Goal: Task Accomplishment & Management: Manage account settings

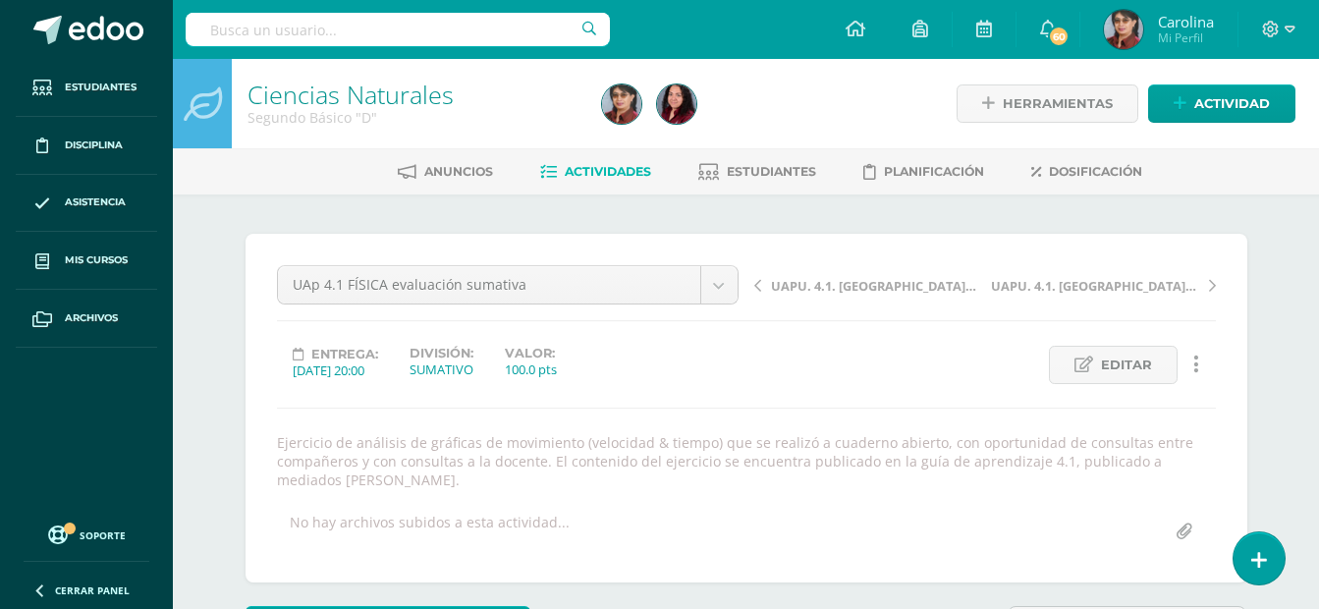
click at [594, 162] on link "Actividades" at bounding box center [595, 171] width 111 height 31
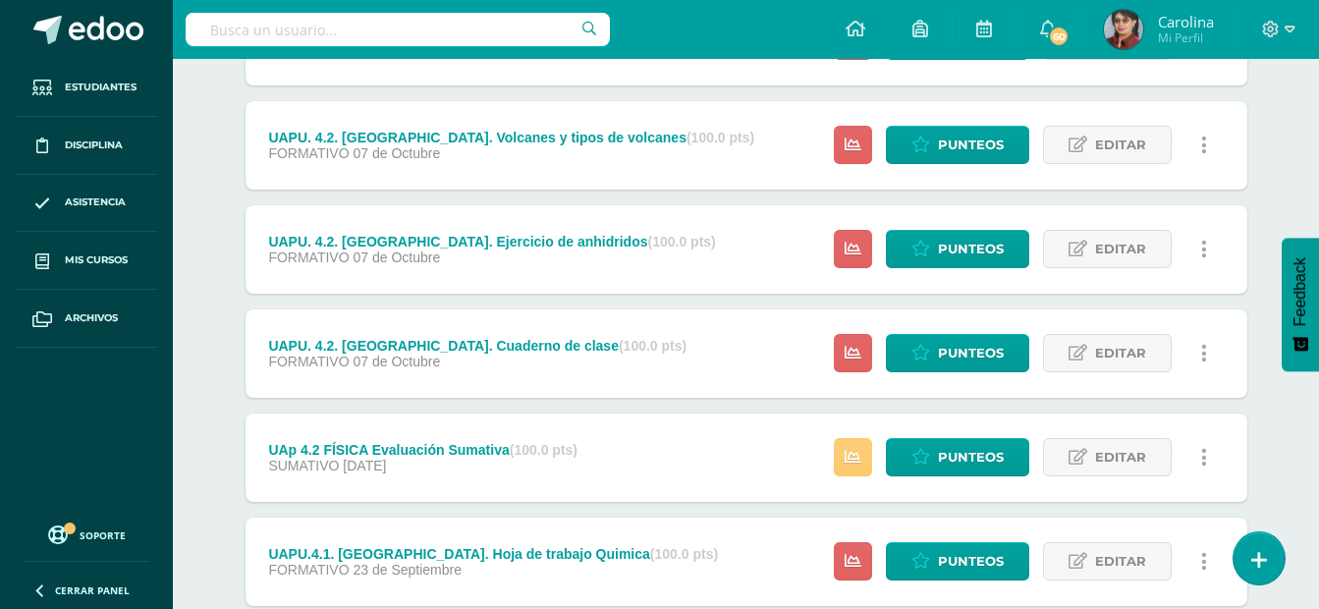
scroll to position [459, 0]
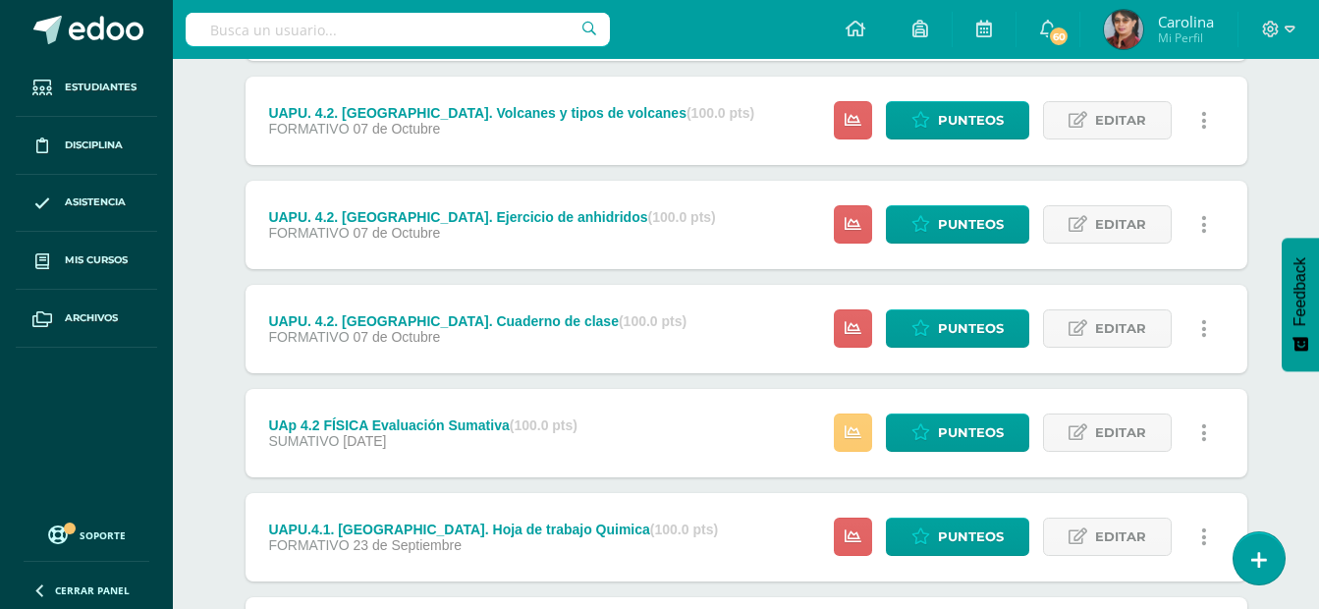
click at [381, 422] on div "UAp 4.2 FÍSICA Evaluación Sumativa (100.0 pts)" at bounding box center [422, 425] width 309 height 16
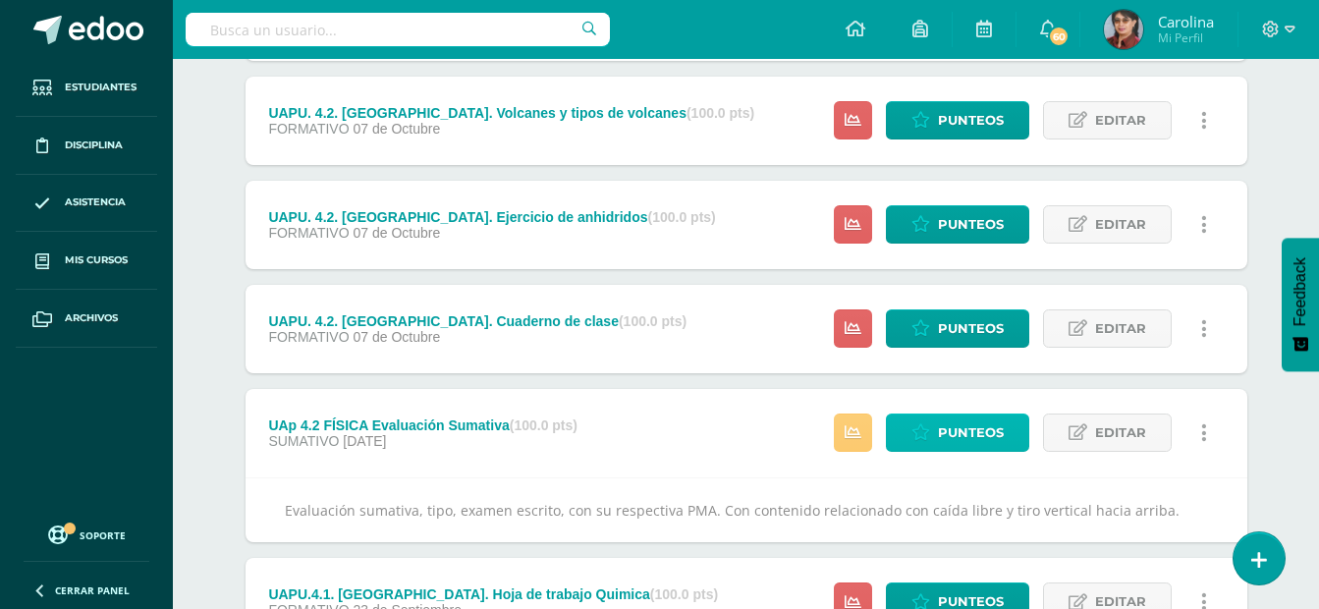
click at [964, 427] on span "Punteos" at bounding box center [971, 433] width 66 height 36
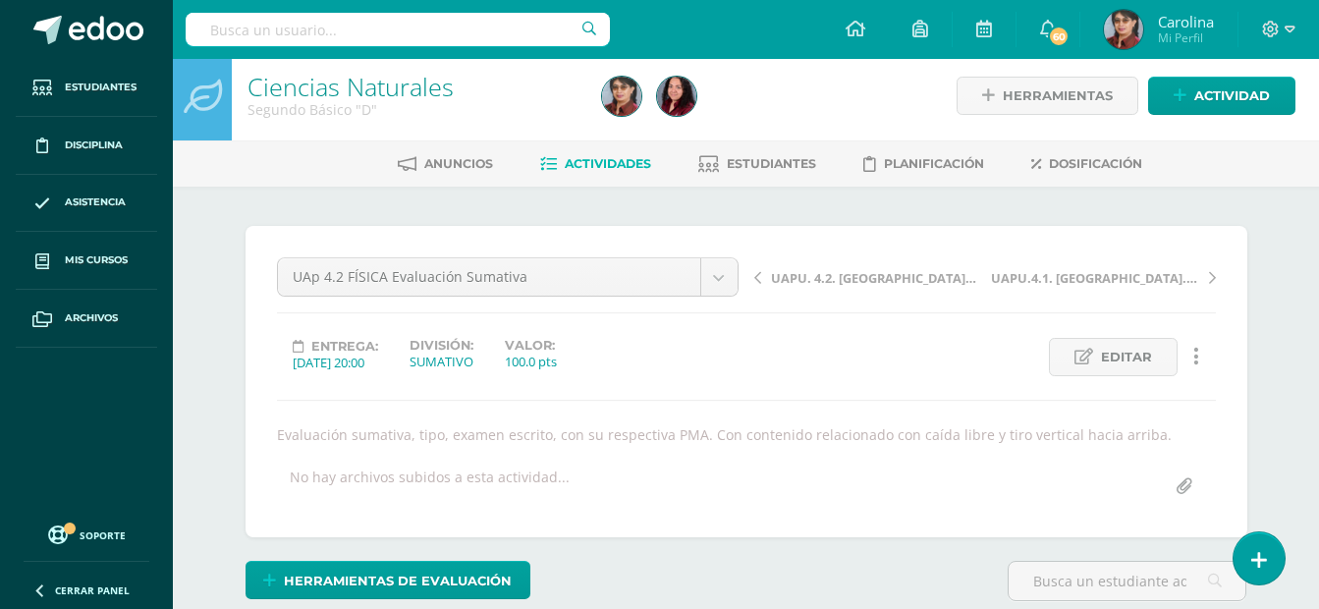
scroll to position [9, 0]
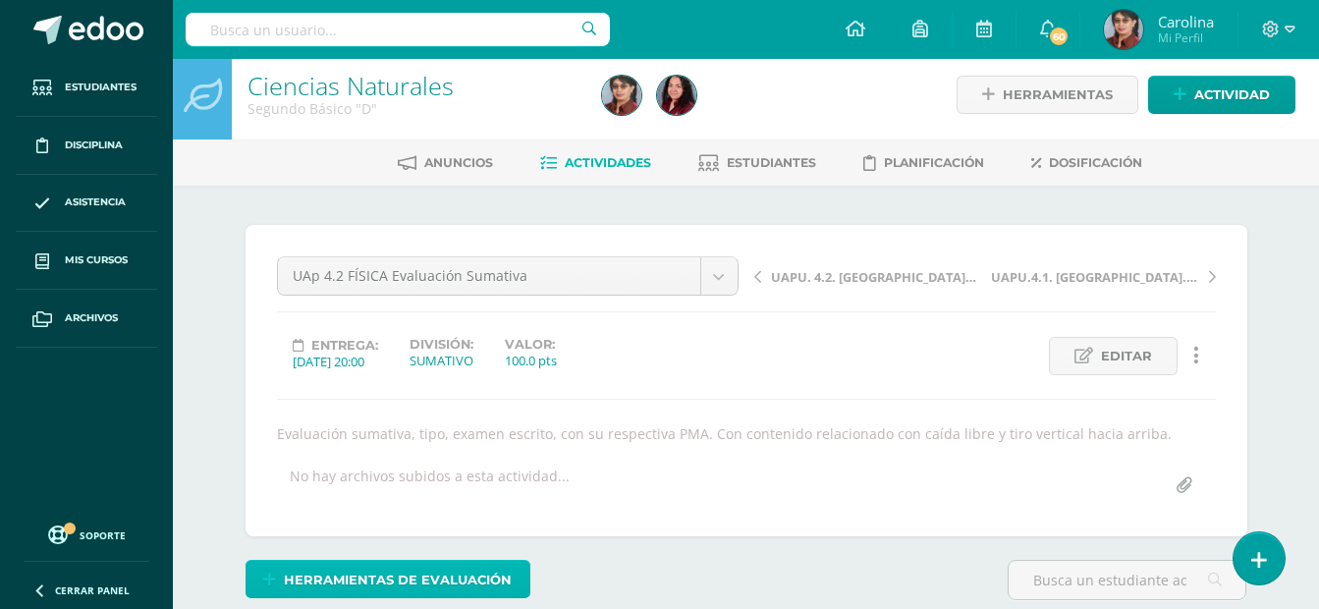
click at [494, 578] on span "Herramientas de evaluación" at bounding box center [398, 580] width 228 height 36
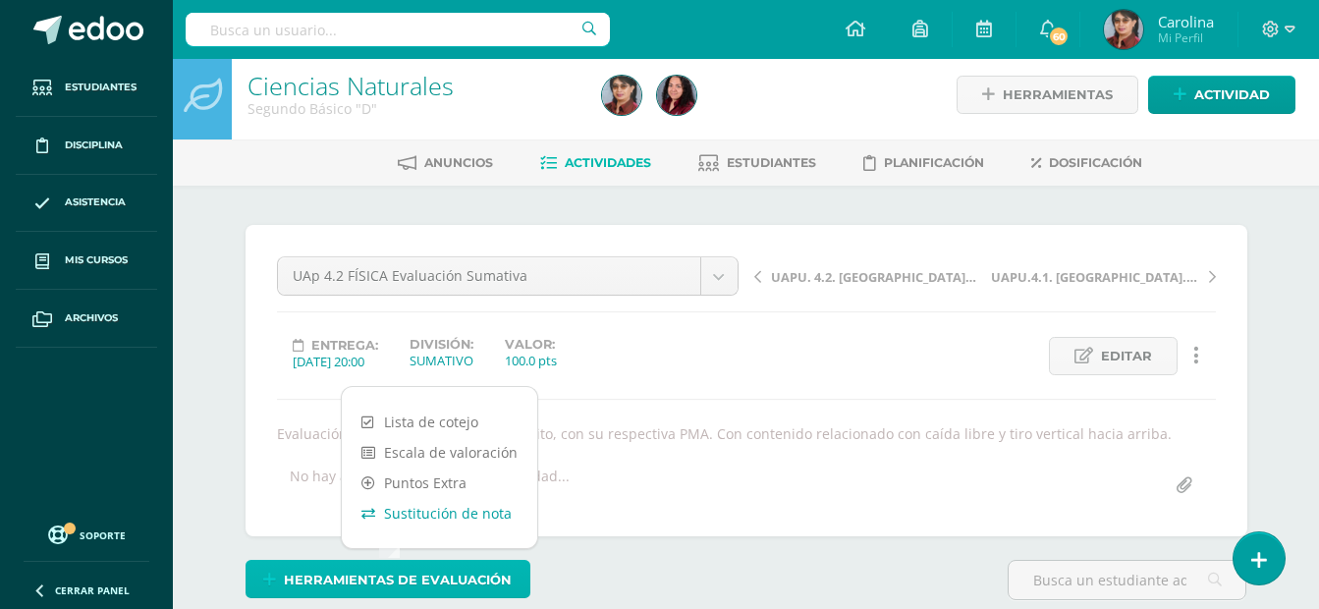
scroll to position [10, 0]
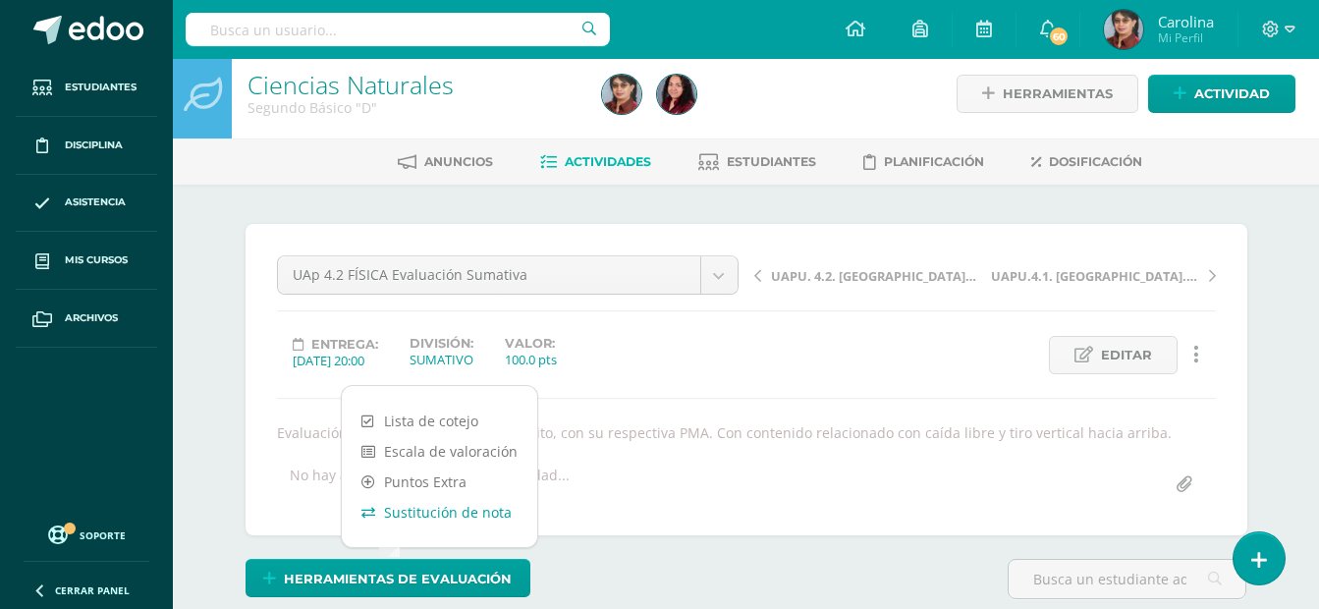
click at [455, 512] on link "Sustitución de nota" at bounding box center [439, 512] width 195 height 30
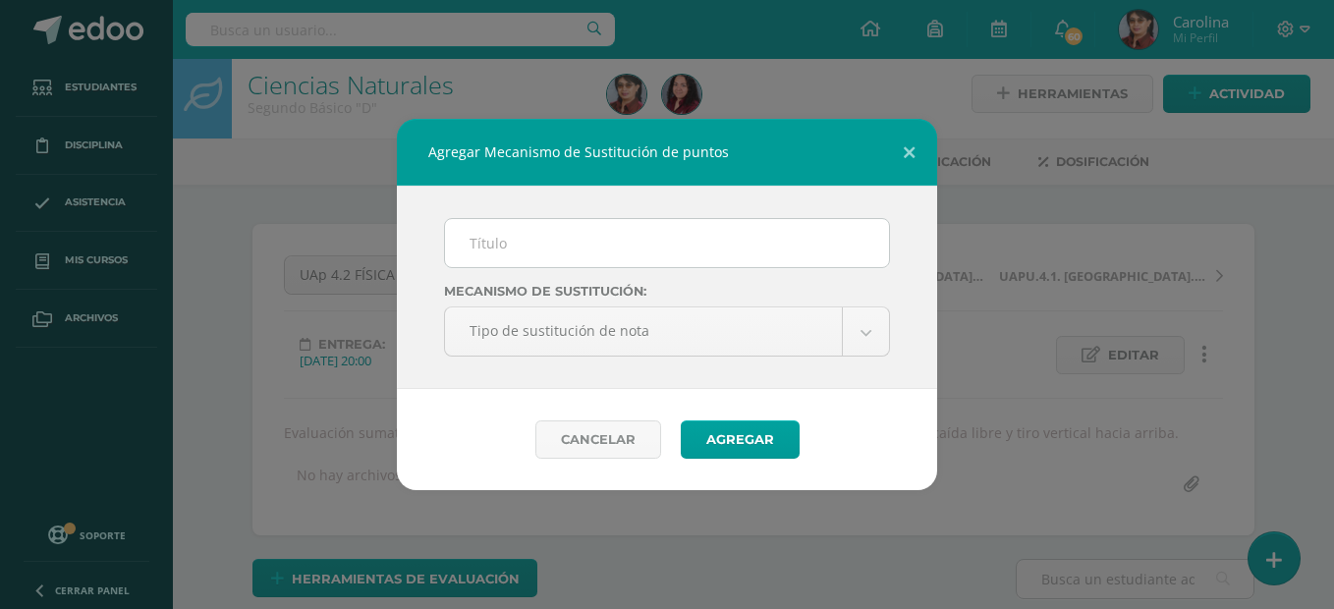
click at [455, 512] on div "Agregar Mecanismo de Sustitución de puntos Mecanismo de sustitución: Tipo de su…" at bounding box center [667, 304] width 1334 height 609
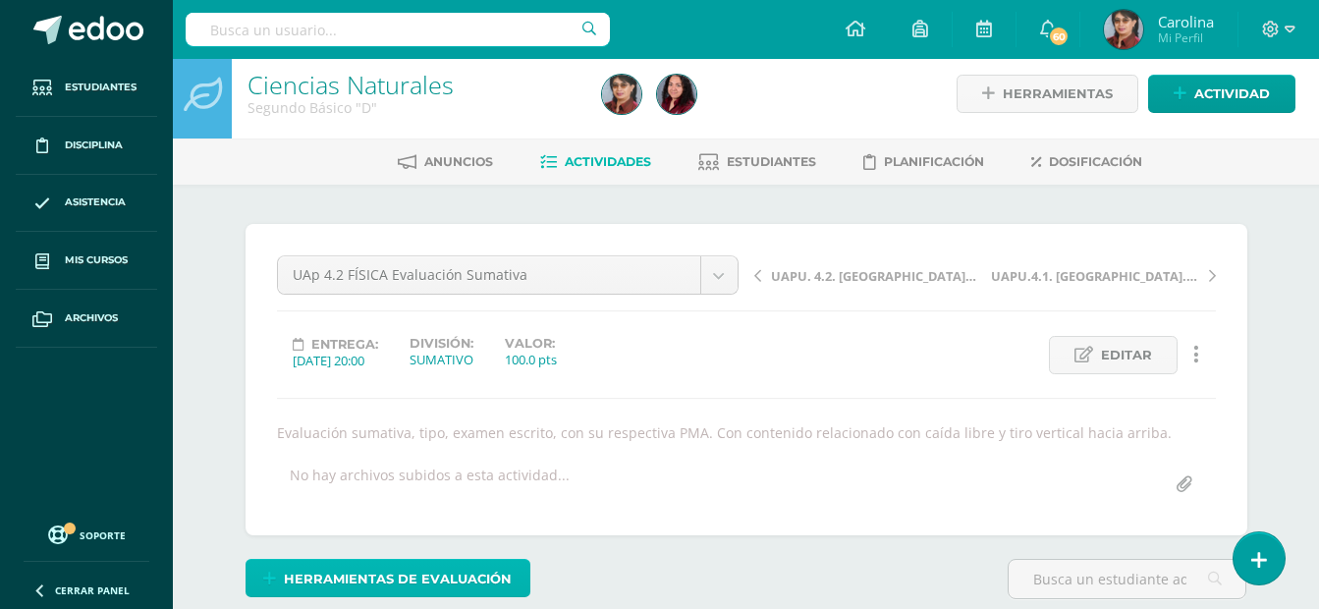
click at [450, 576] on span "Herramientas de evaluación" at bounding box center [398, 579] width 228 height 36
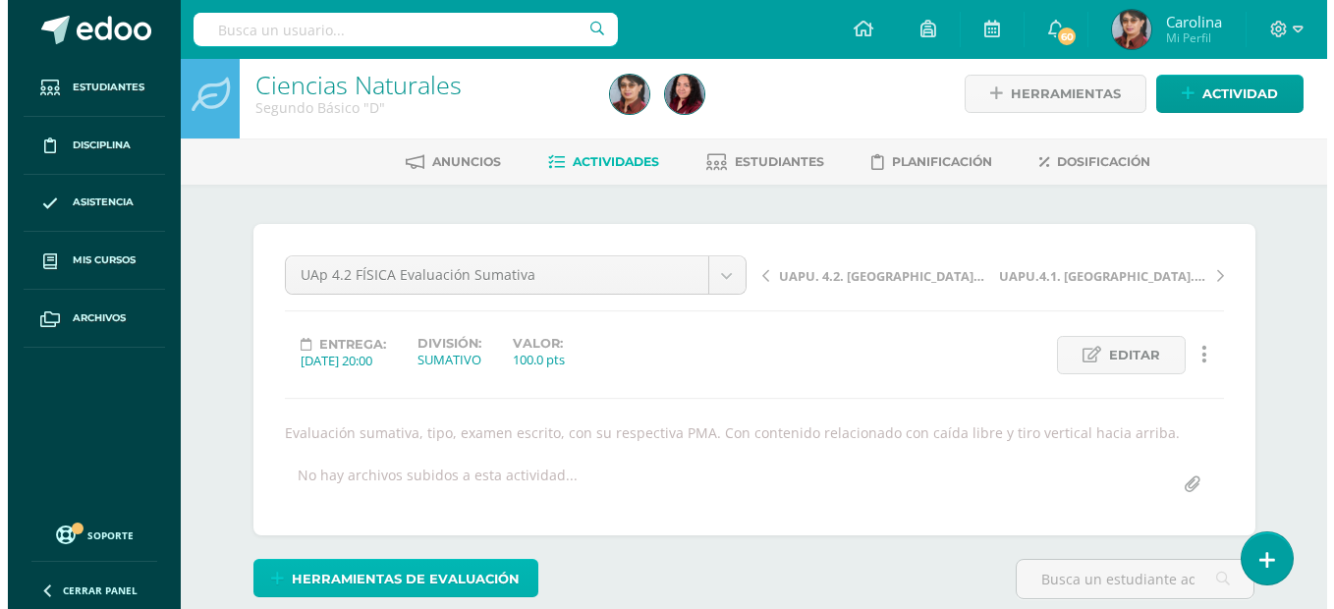
scroll to position [11, 0]
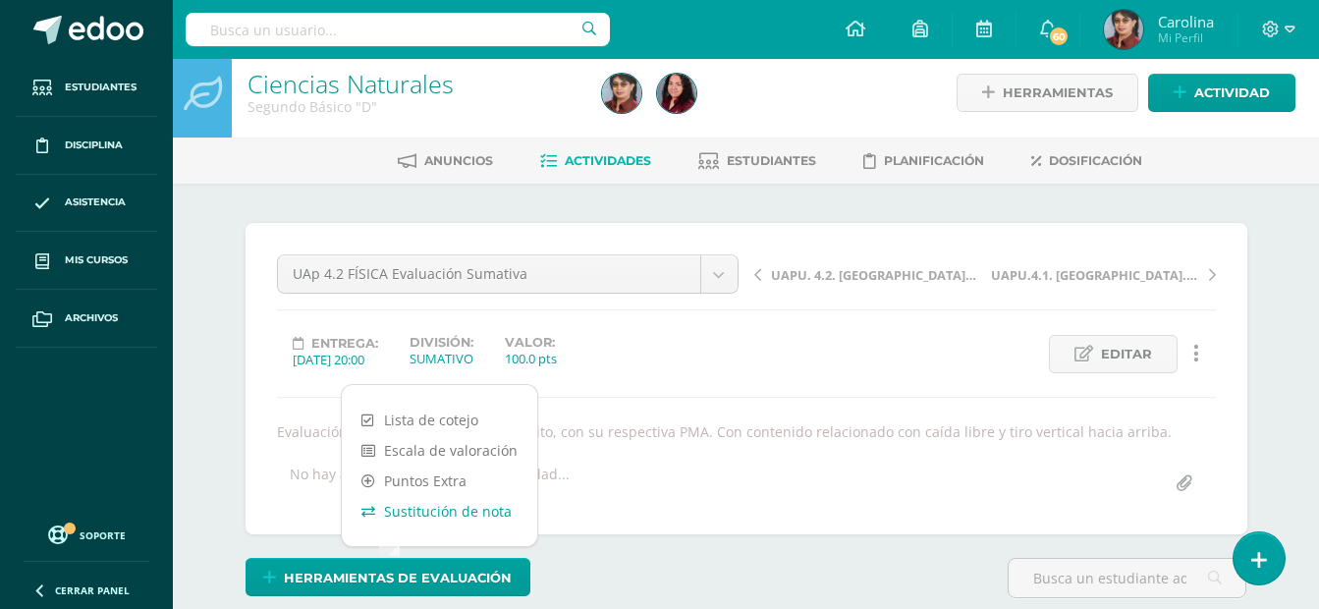
click at [459, 508] on link "Sustitución de nota" at bounding box center [439, 511] width 195 height 30
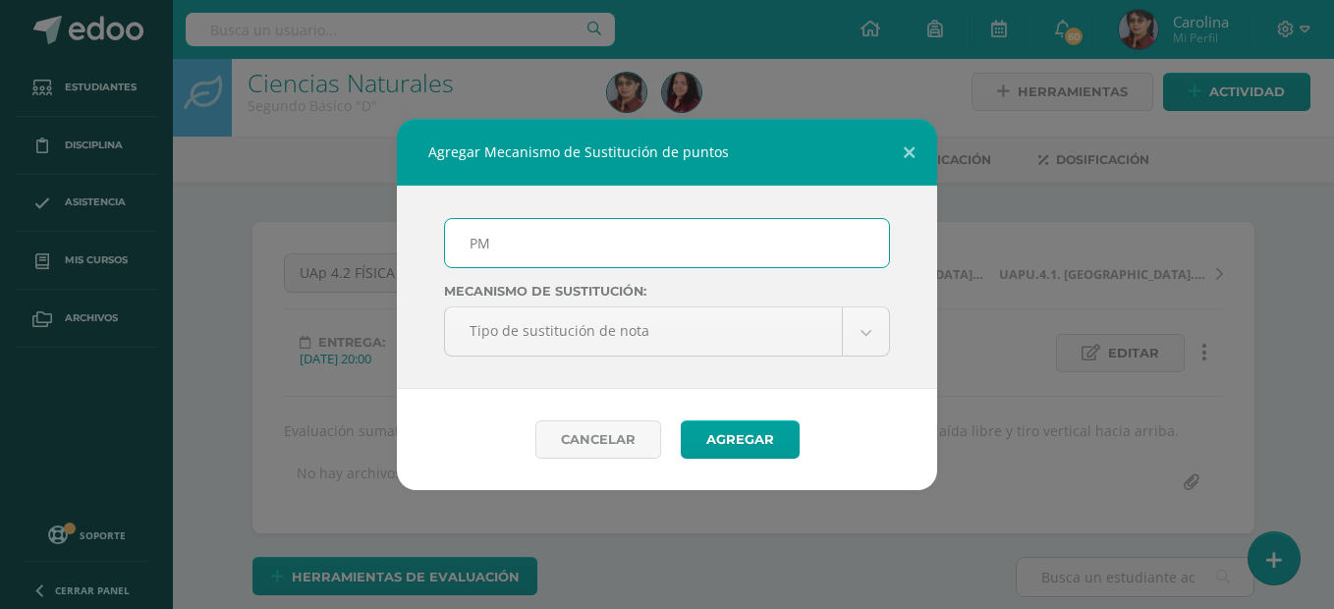
scroll to position [13, 0]
type input "PMA Evaluación Sumativa 4.2"
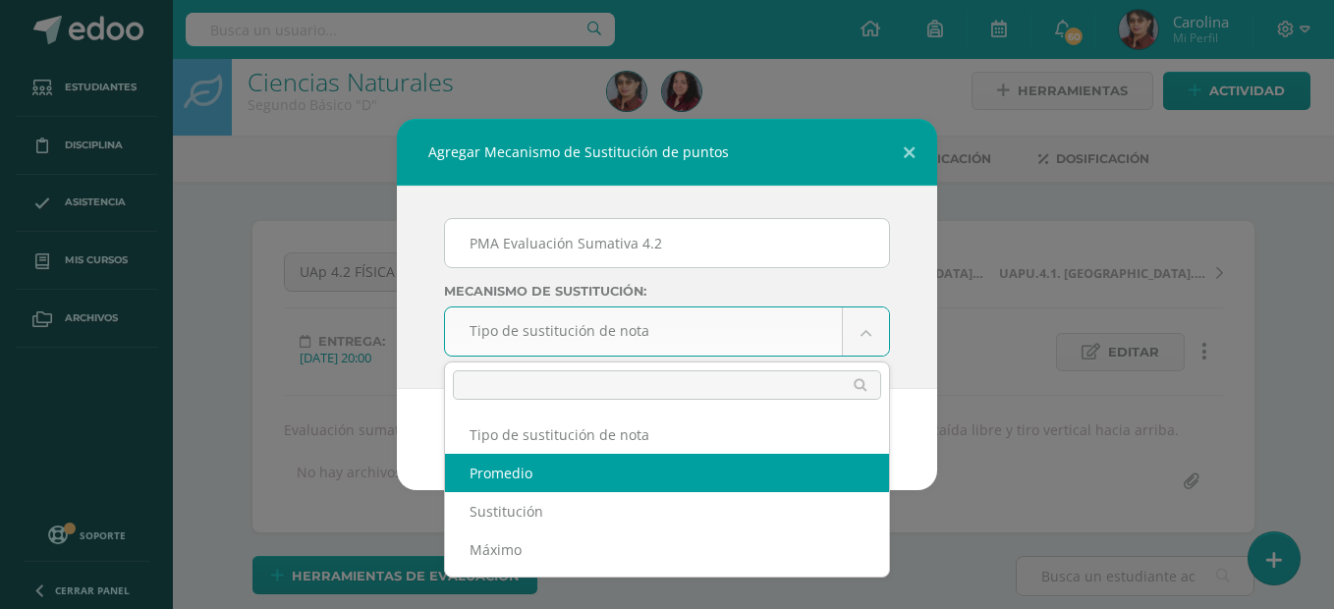
select select "average"
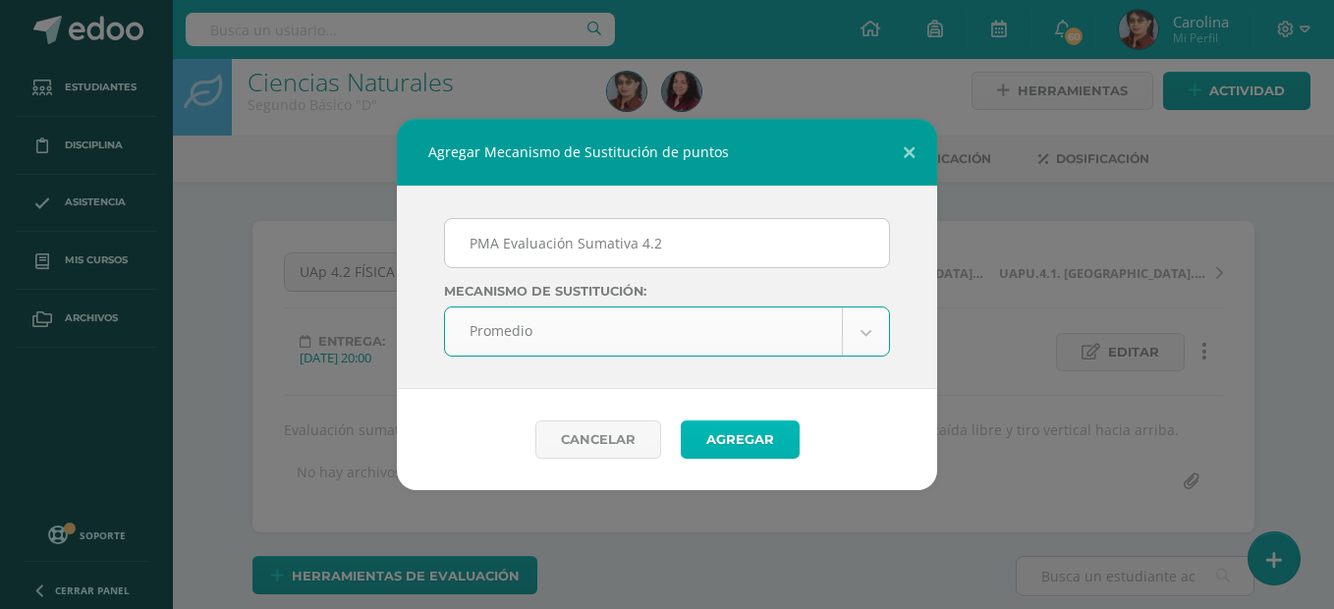
click at [753, 442] on button "Agregar" at bounding box center [740, 439] width 119 height 38
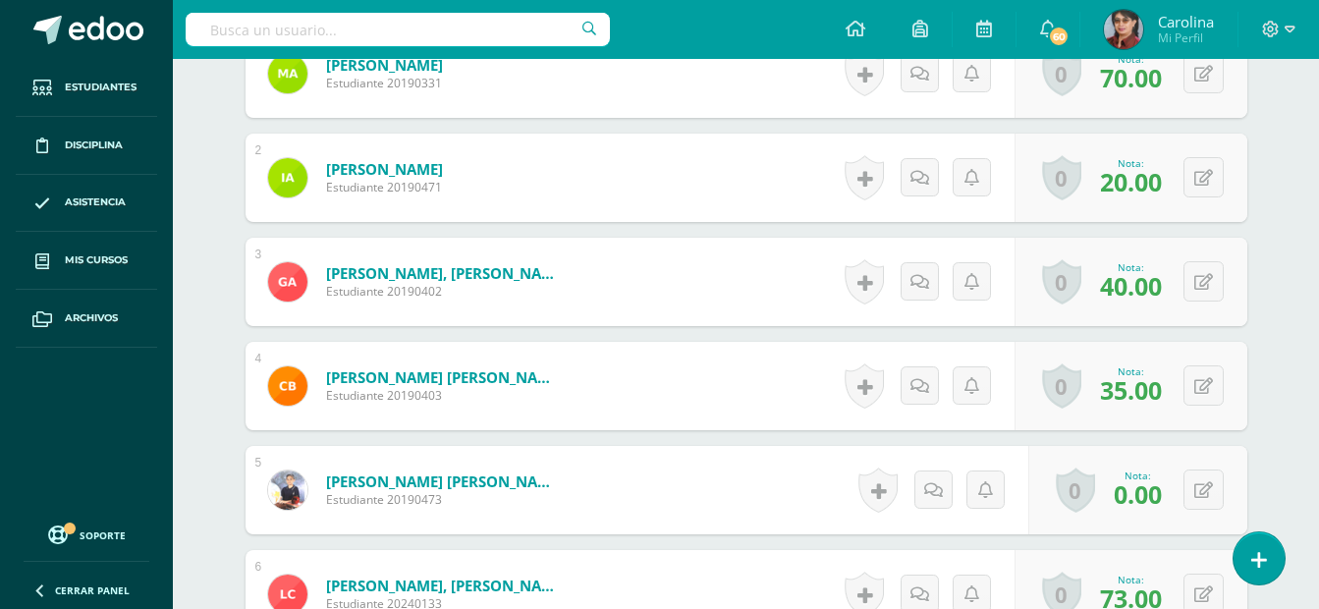
scroll to position [831, 0]
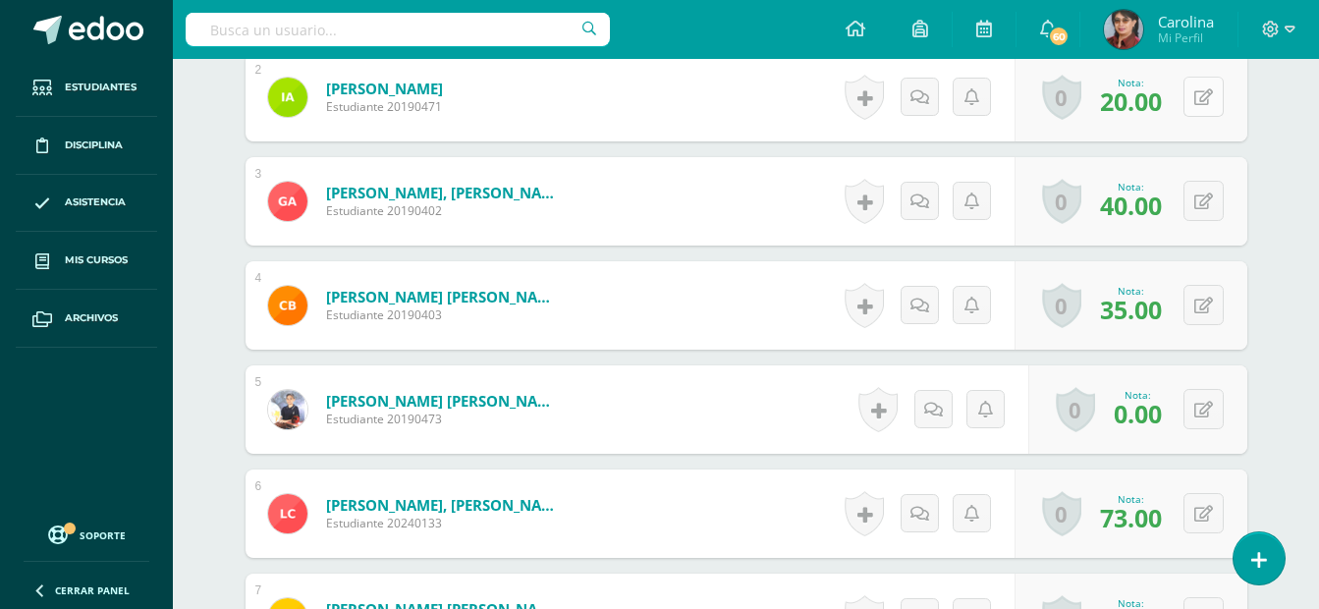
click at [1201, 110] on button at bounding box center [1204, 97] width 40 height 40
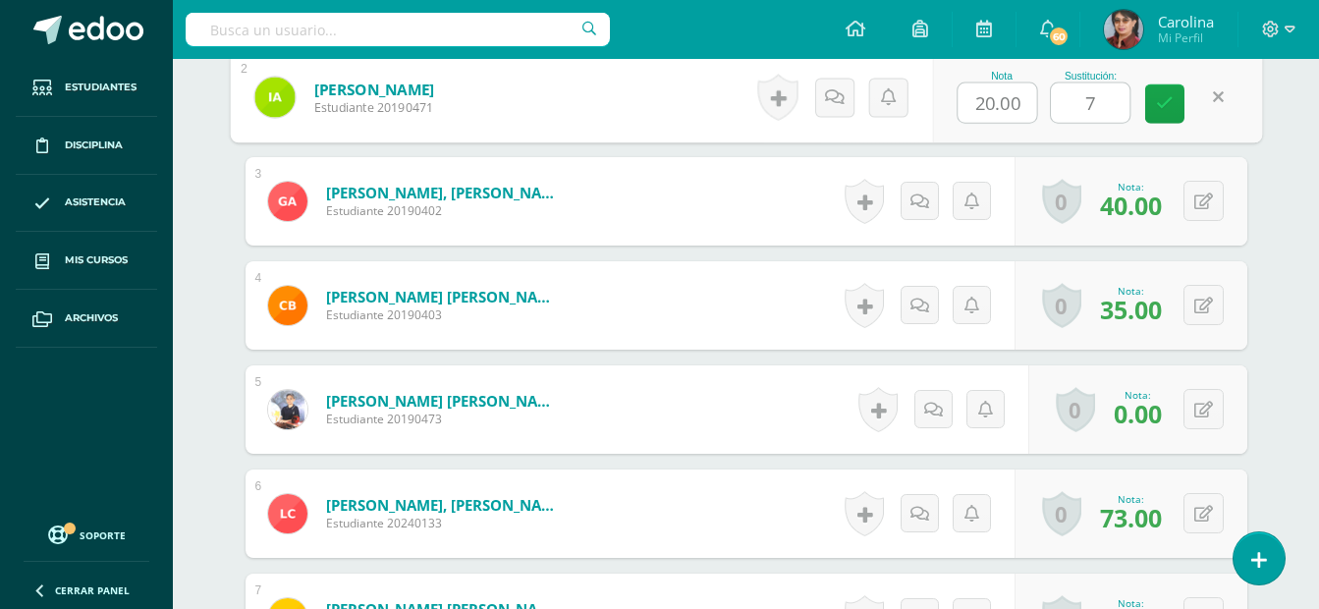
type input "70"
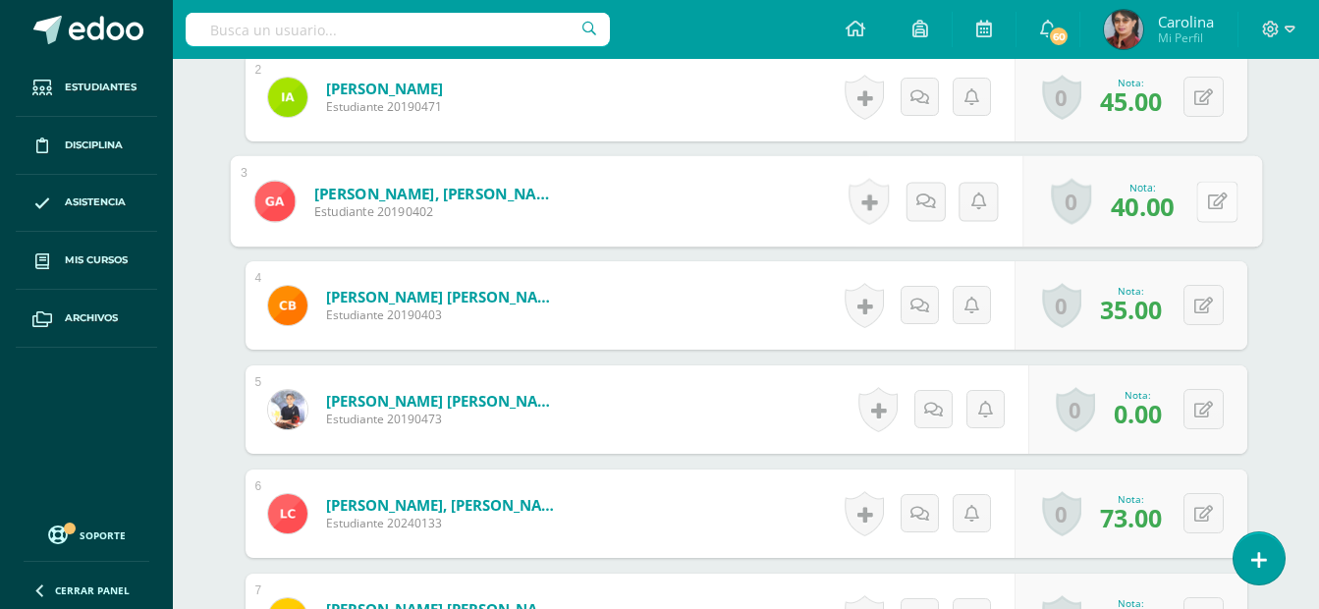
click at [1207, 207] on icon at bounding box center [1217, 201] width 20 height 17
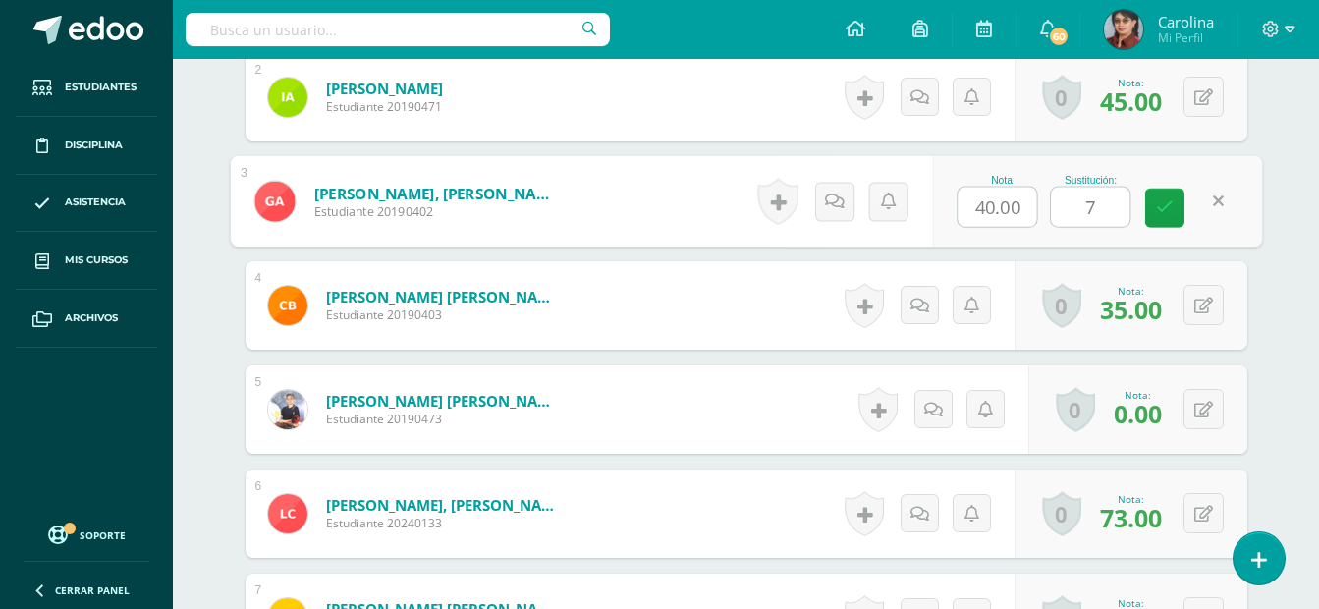
type input "70"
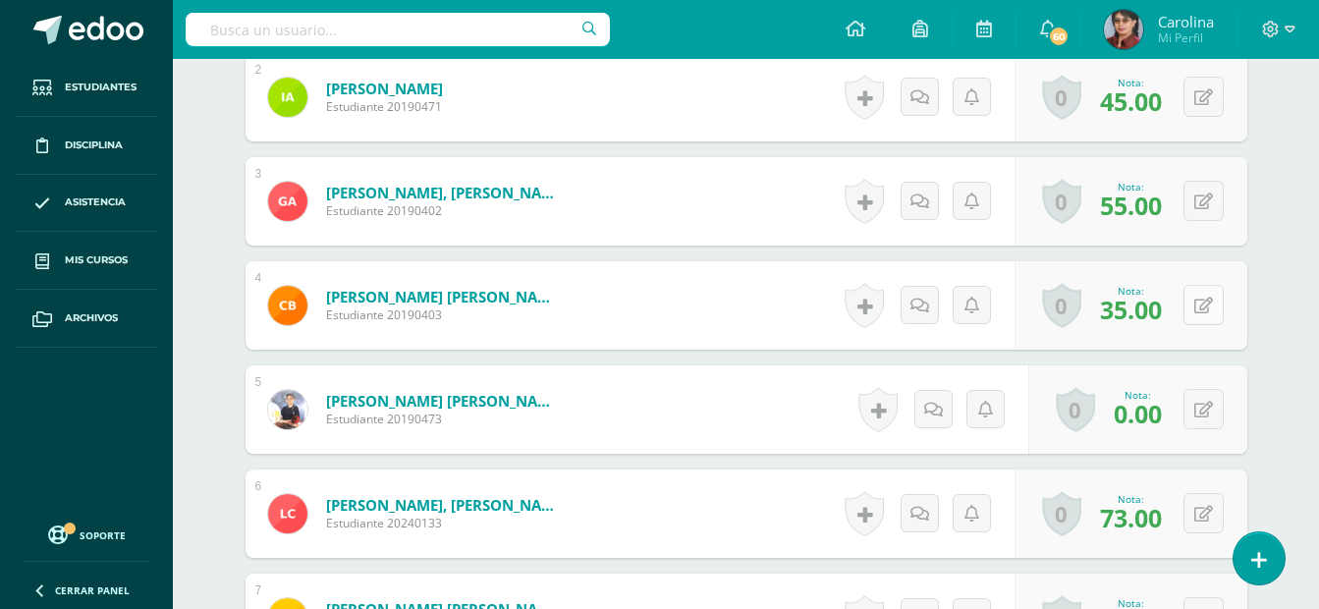
click at [1208, 306] on icon at bounding box center [1204, 306] width 19 height 17
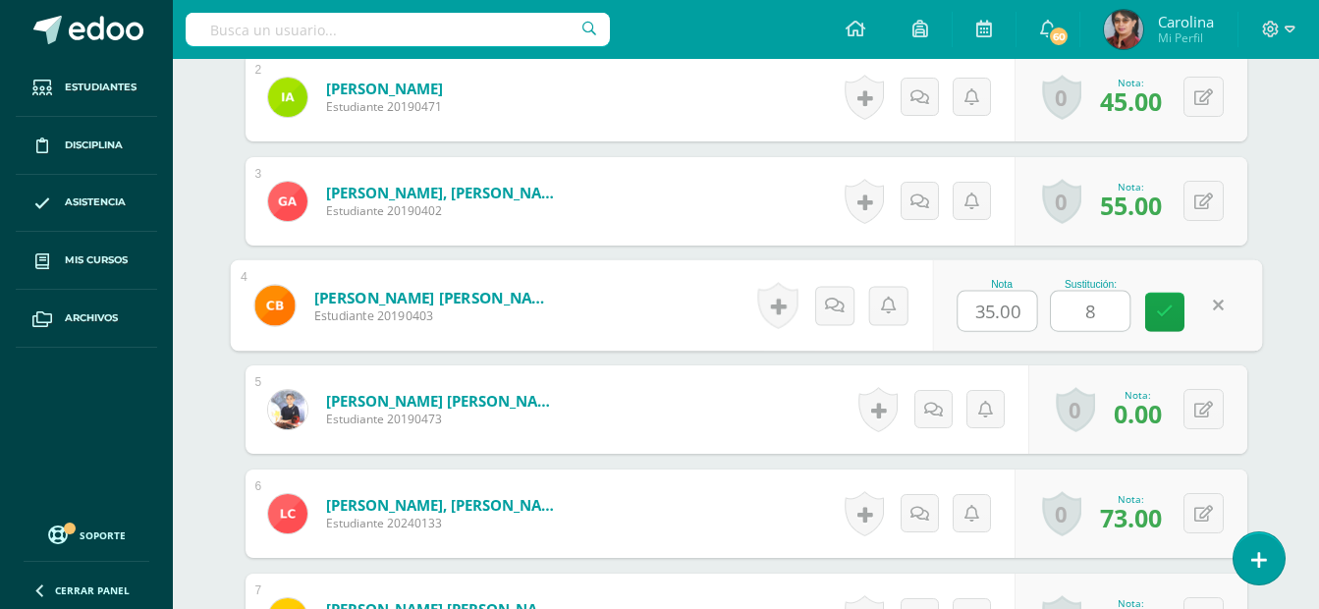
type input "85"
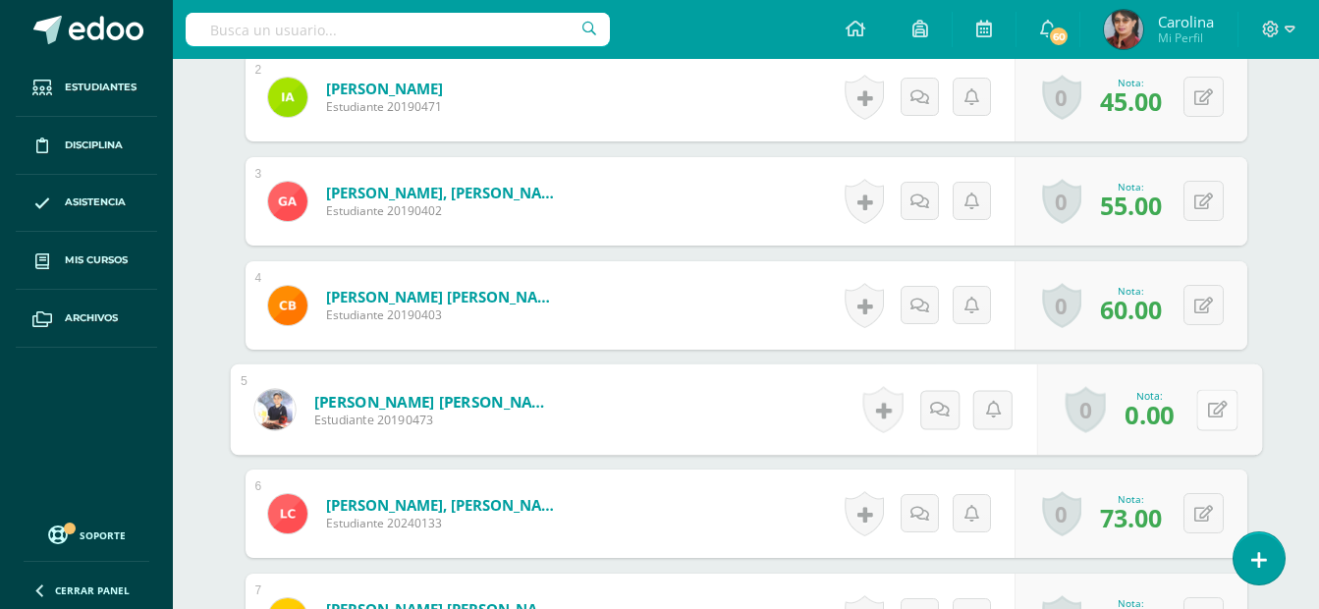
click at [1209, 411] on icon at bounding box center [1217, 409] width 20 height 17
type input "40"
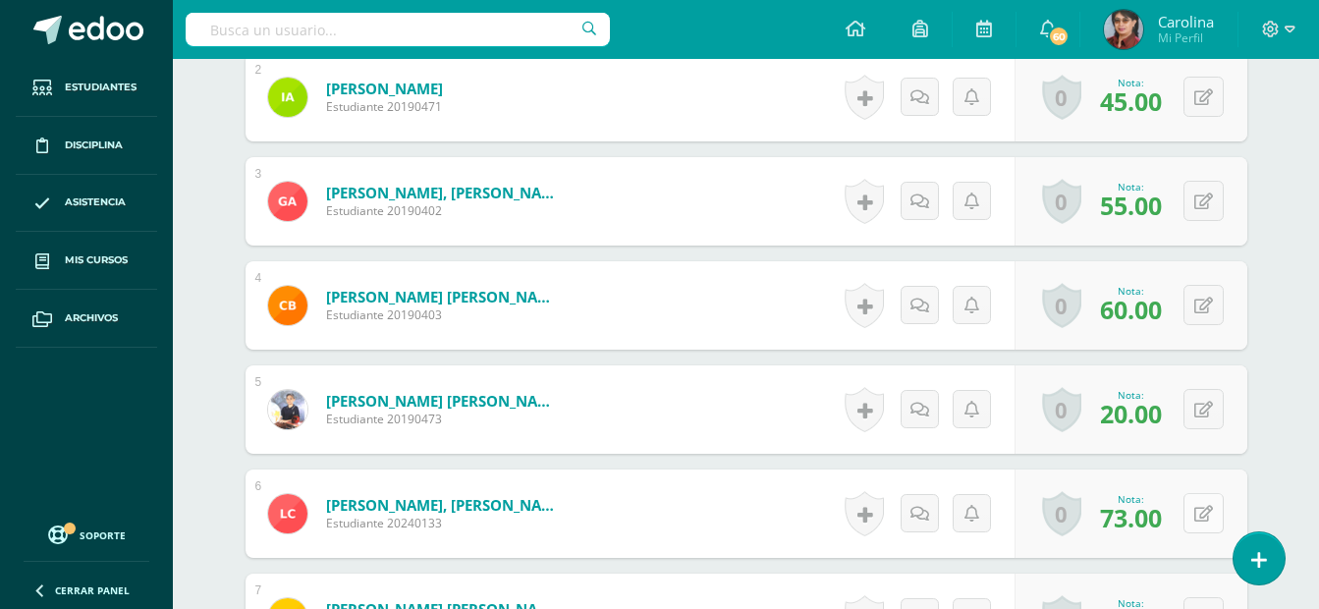
click at [1199, 513] on icon at bounding box center [1204, 514] width 19 height 17
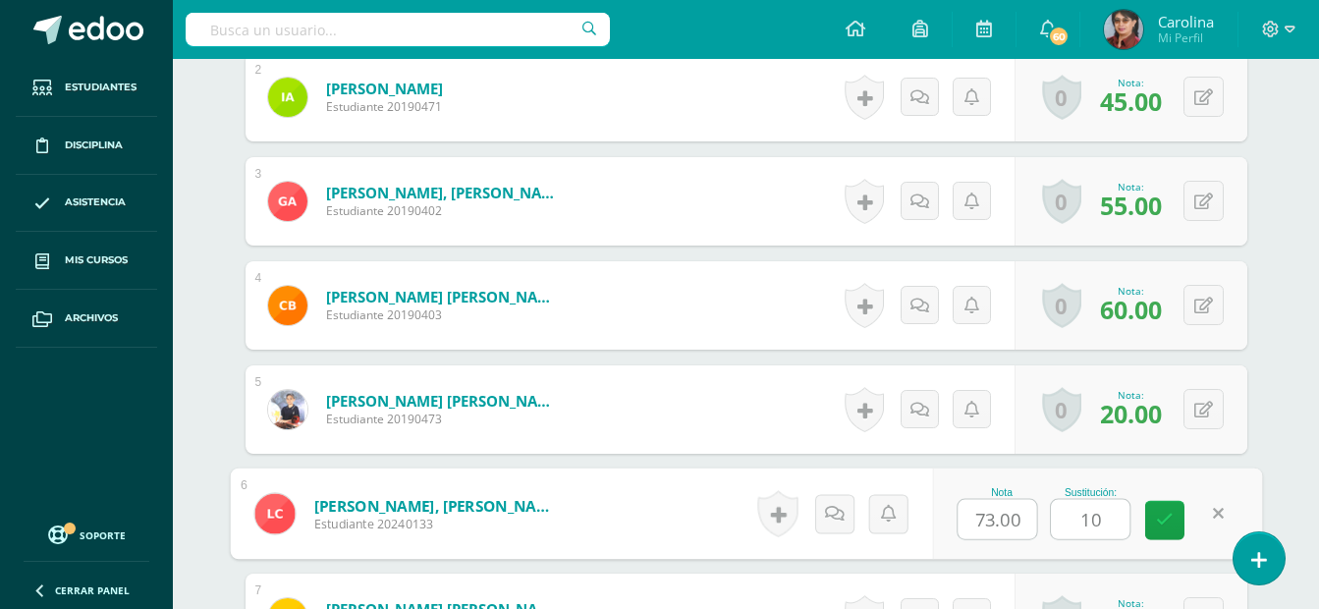
type input "100"
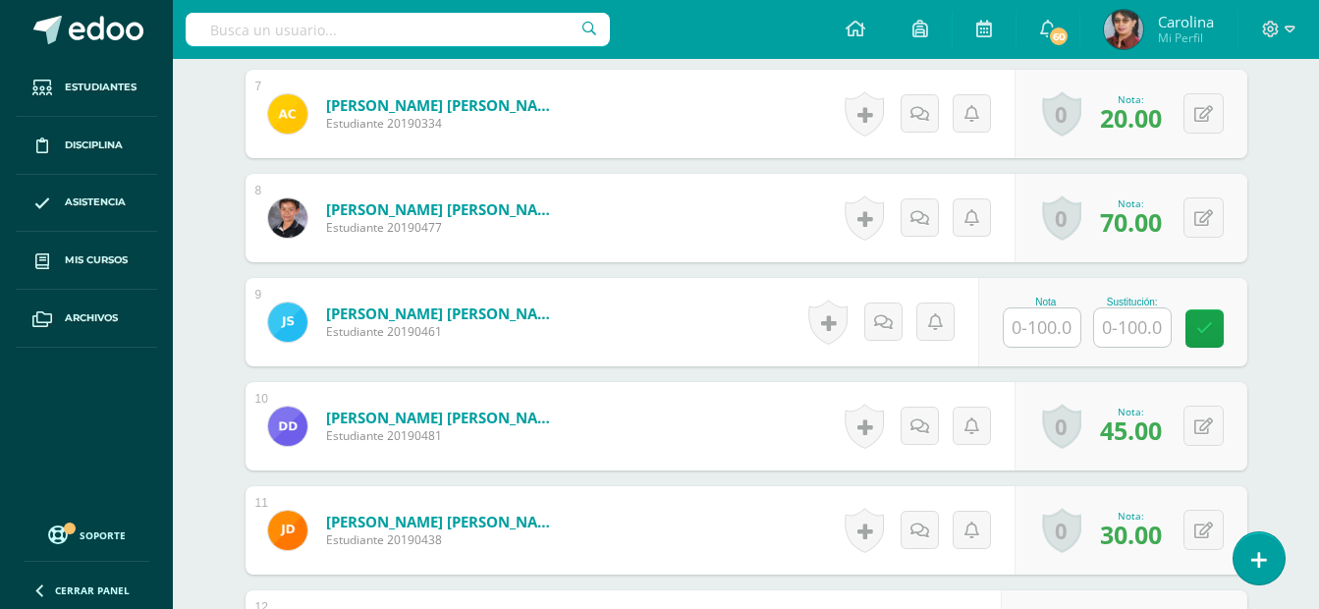
scroll to position [1355, 0]
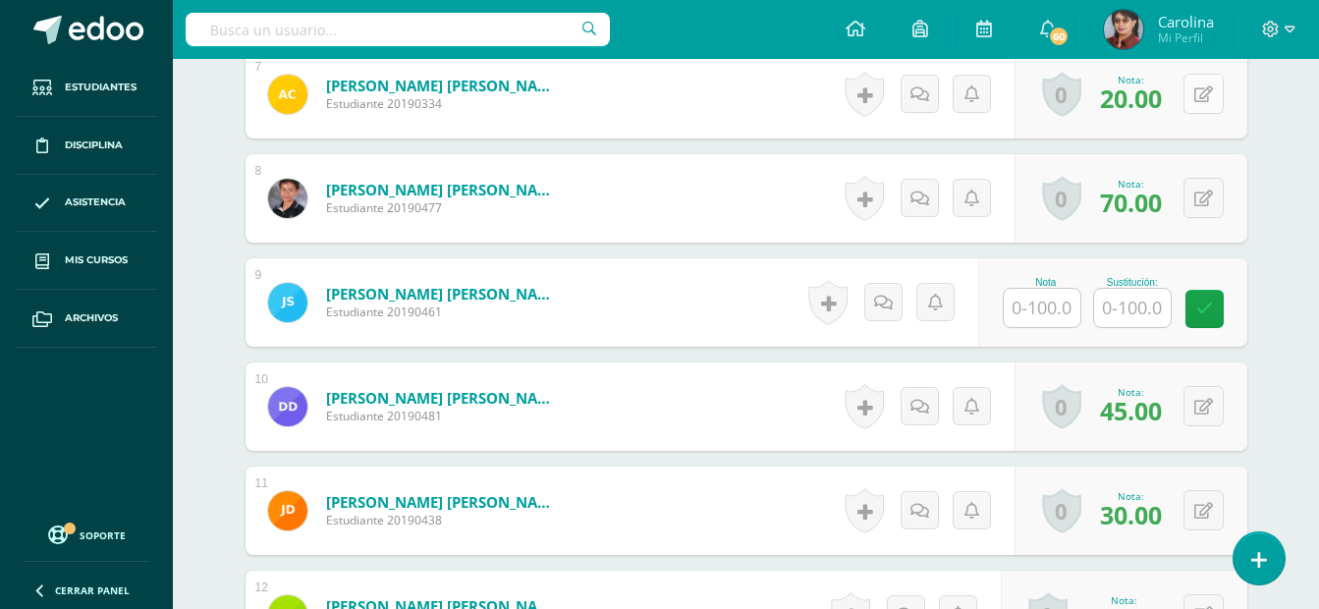
click at [1199, 94] on button at bounding box center [1204, 94] width 40 height 40
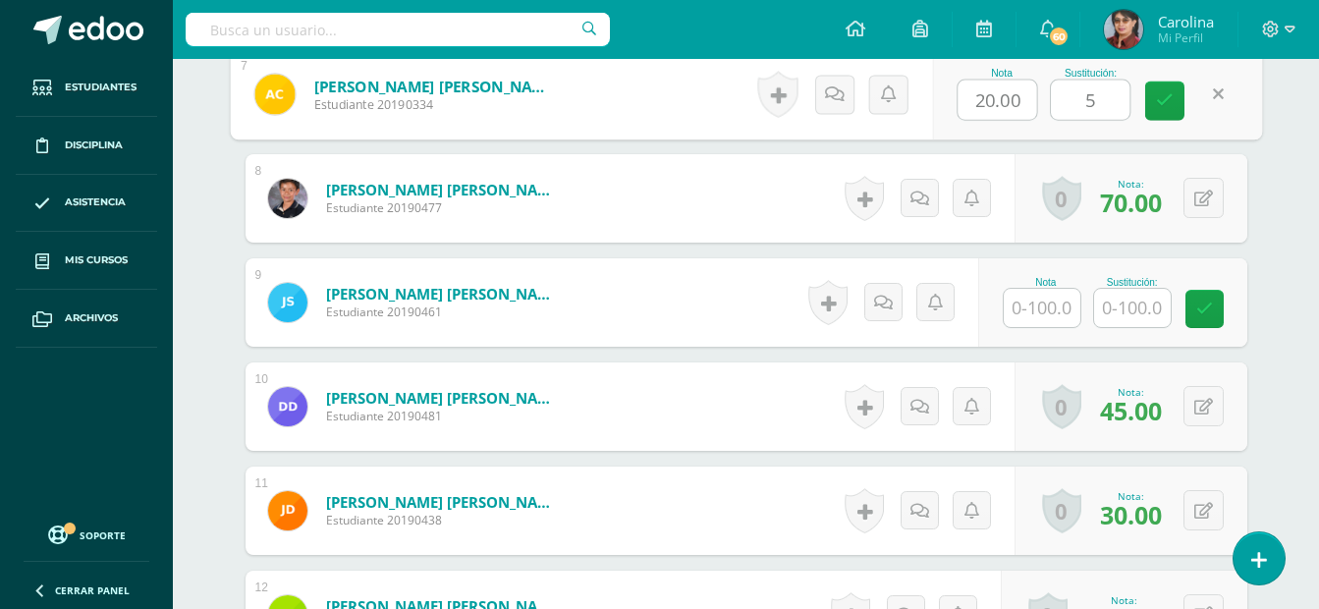
type input "59"
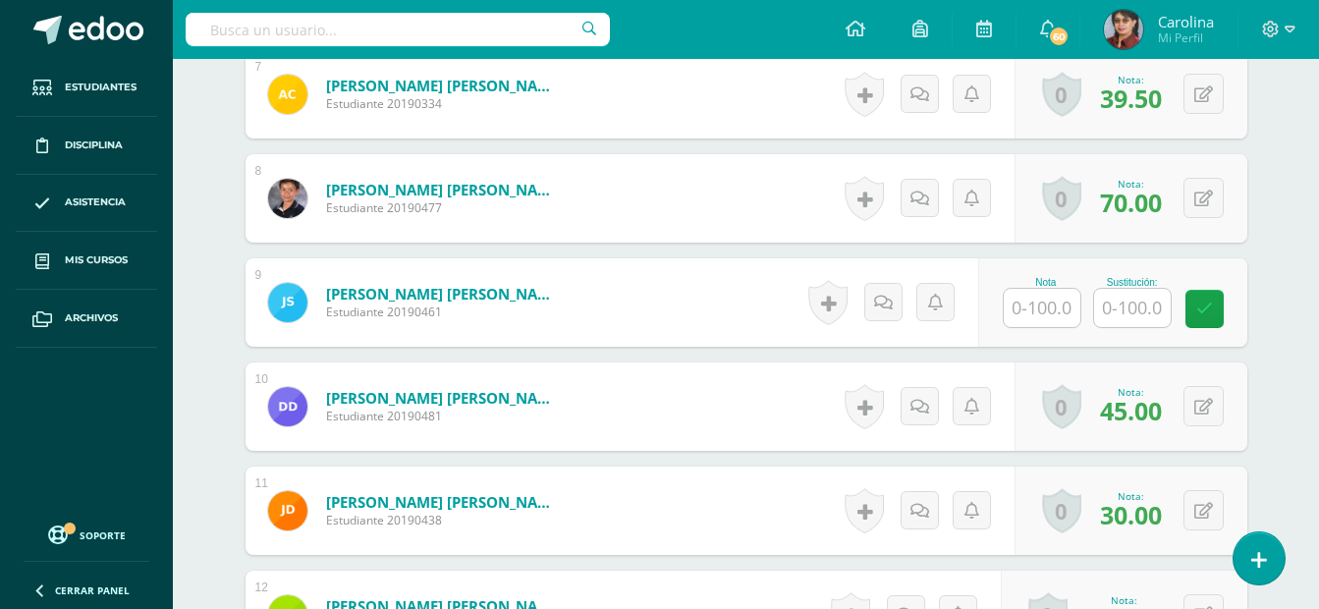
click at [1042, 306] on input "text" at bounding box center [1042, 308] width 77 height 38
type input "98"
click at [1209, 403] on icon at bounding box center [1204, 407] width 19 height 17
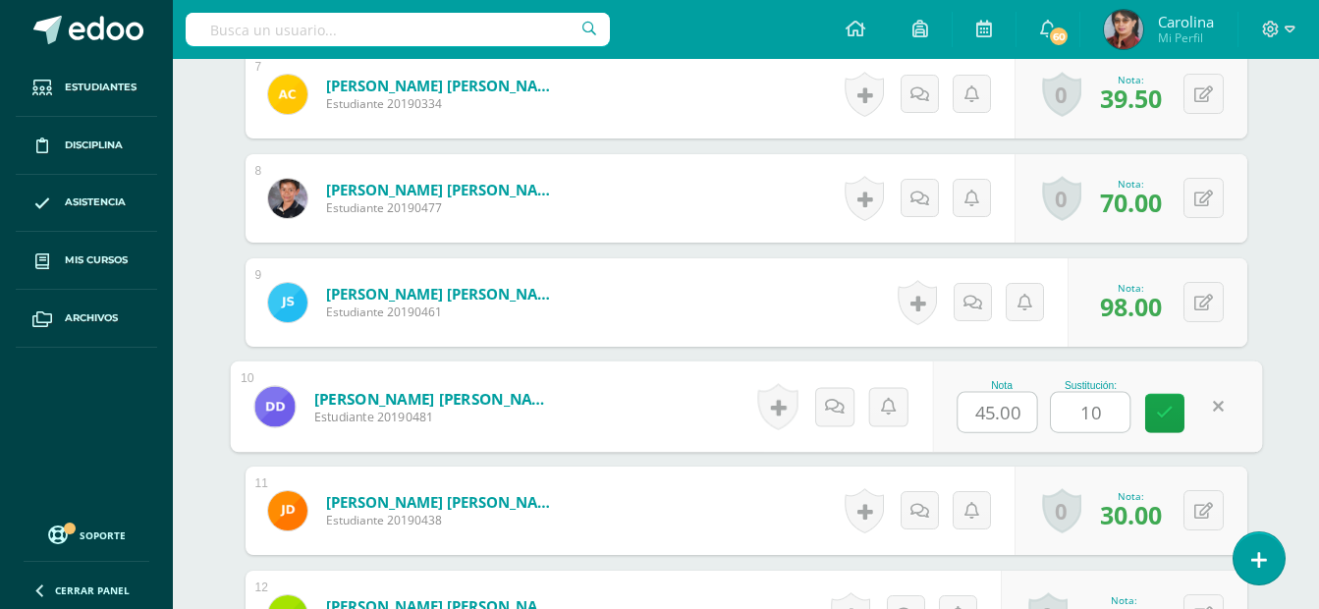
type input "100"
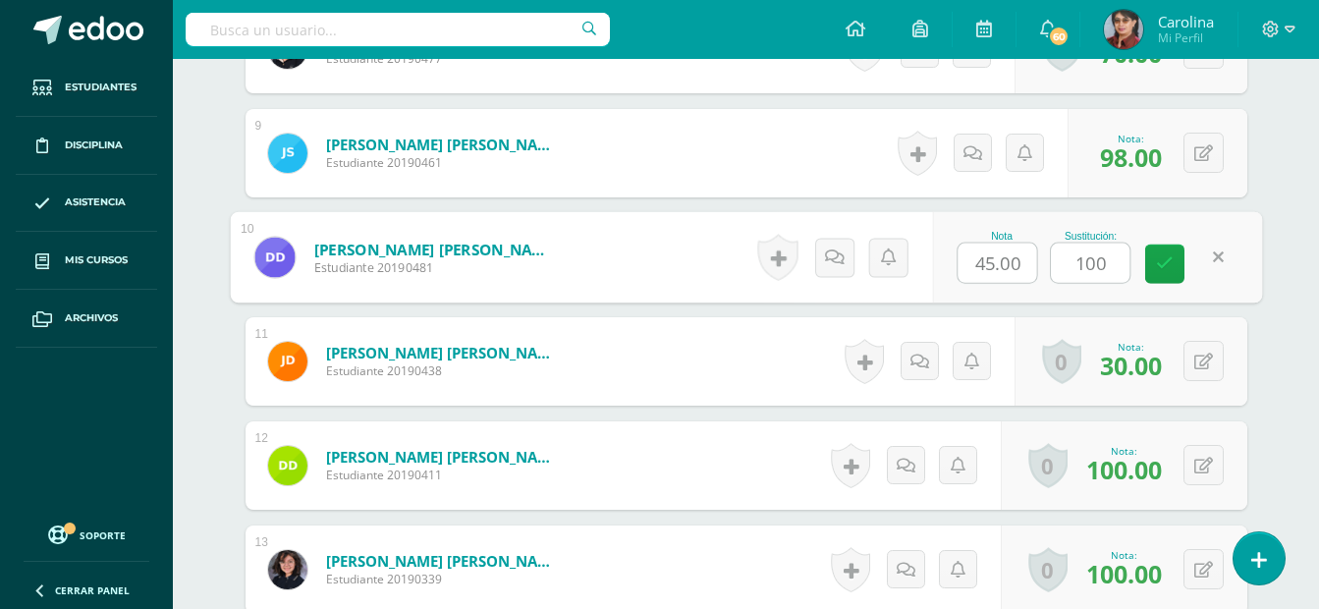
scroll to position [1492, 0]
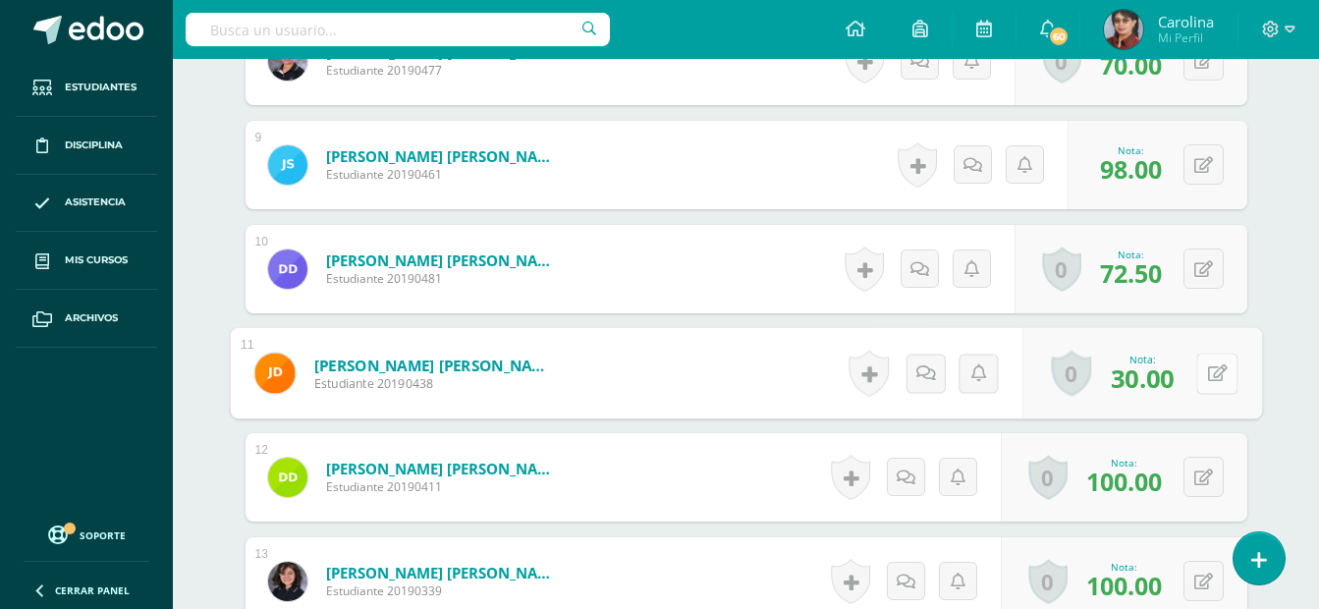
click at [1207, 371] on icon at bounding box center [1217, 372] width 20 height 17
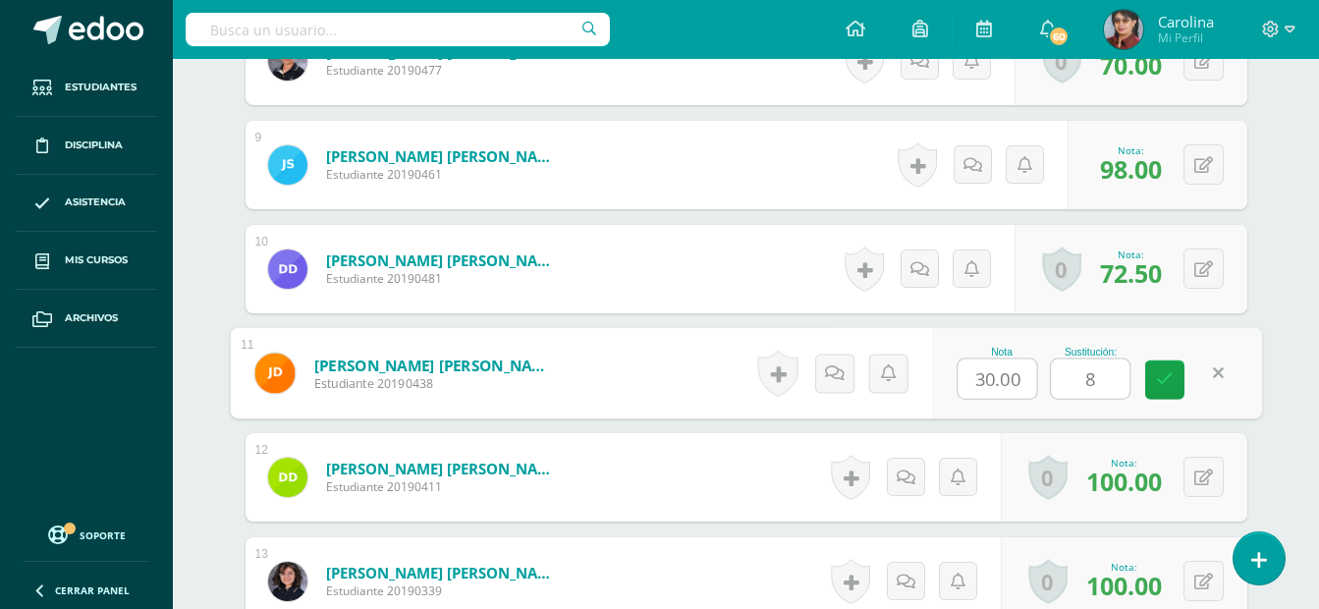
type input "85"
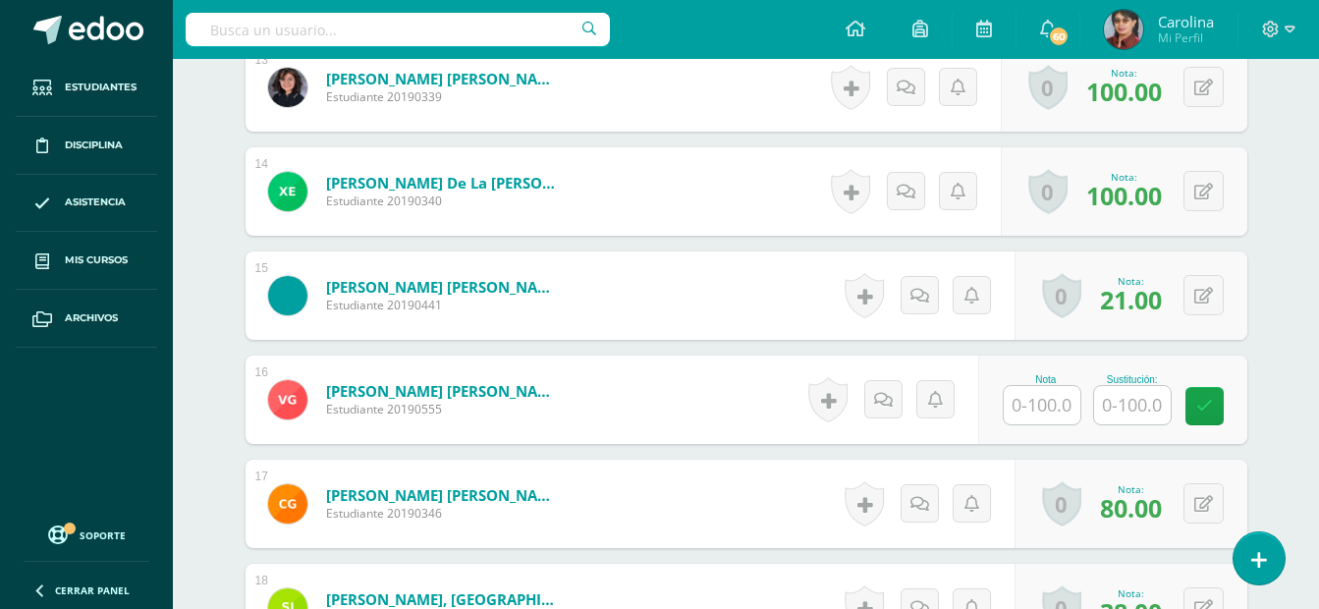
scroll to position [2016, 0]
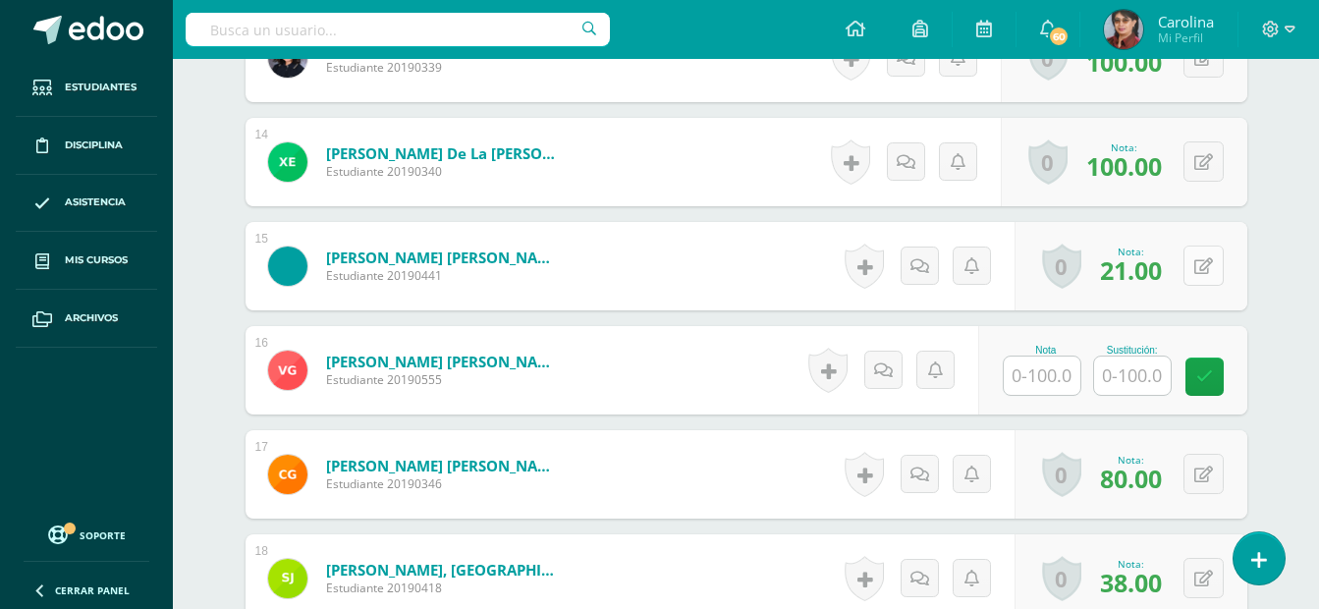
click at [1196, 266] on button at bounding box center [1204, 266] width 40 height 40
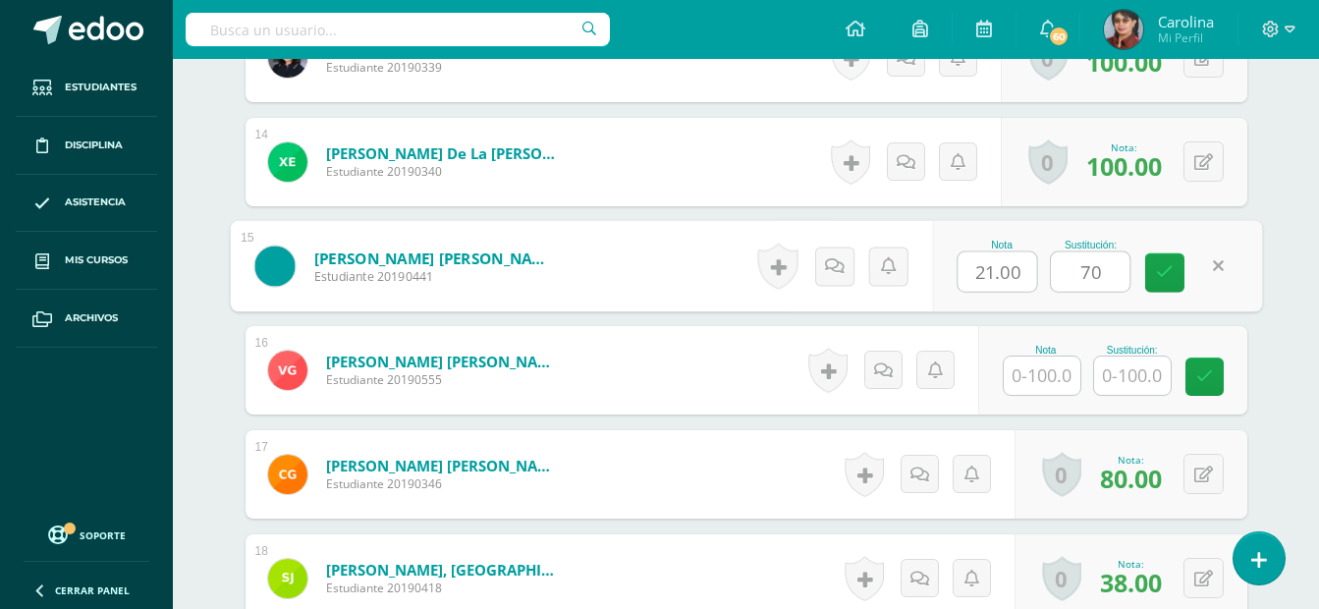
type input "70"
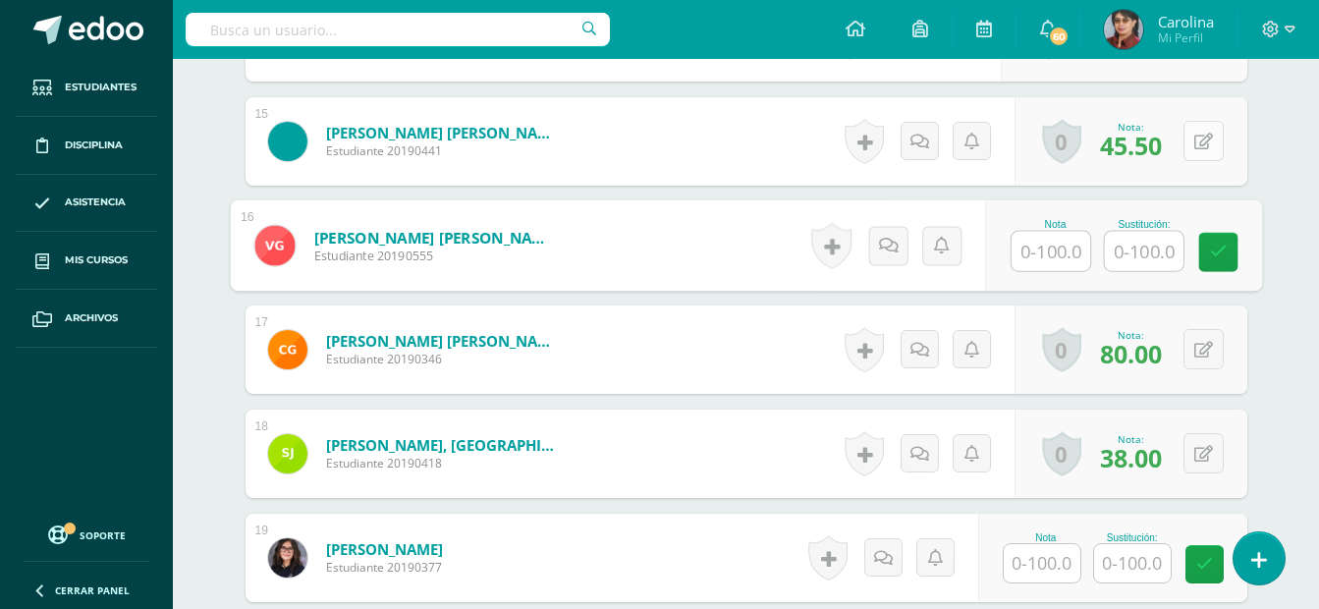
scroll to position [2147, 0]
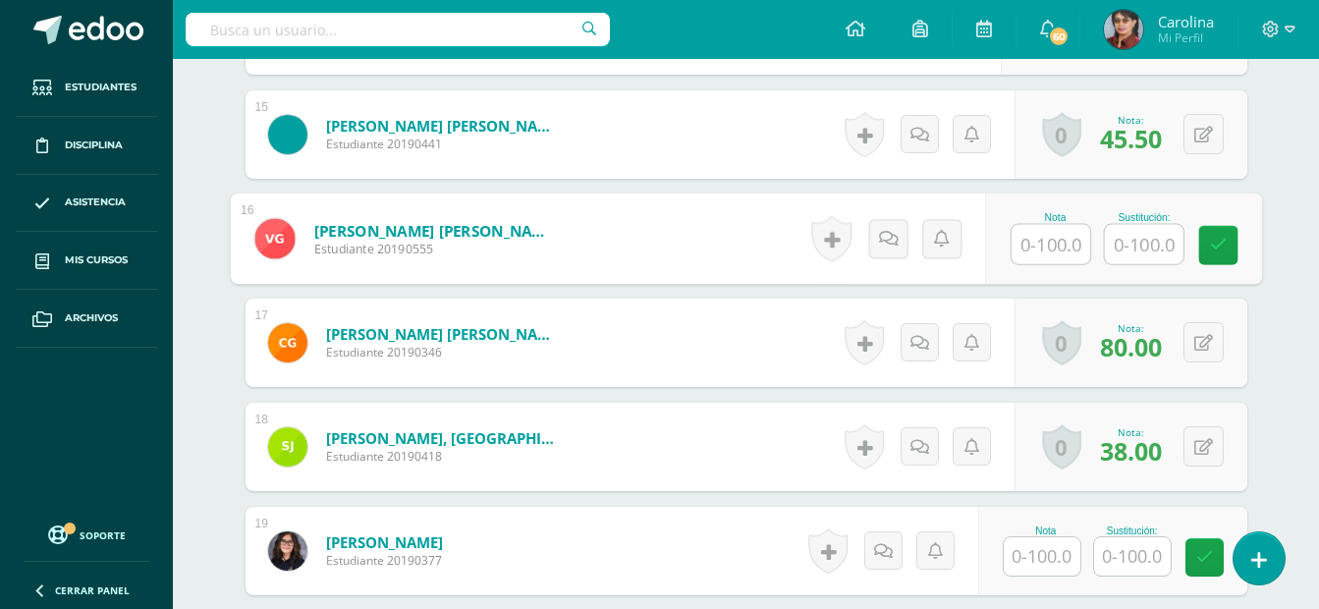
click at [1053, 248] on input "text" at bounding box center [1051, 244] width 79 height 39
type input "18"
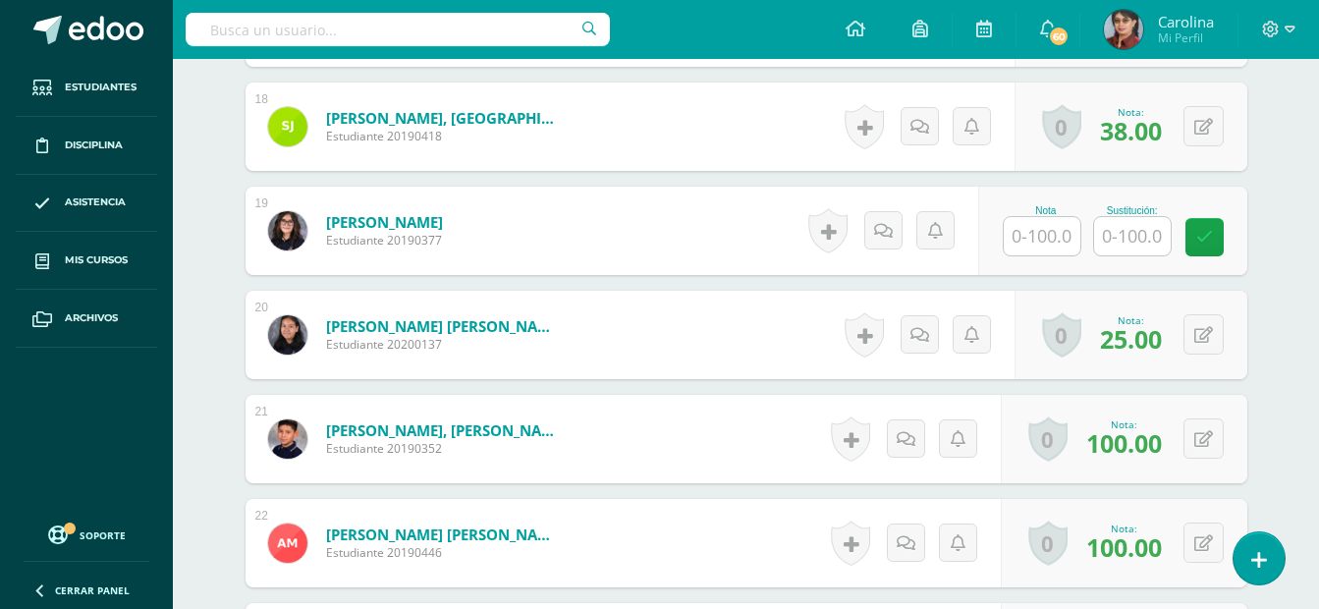
scroll to position [2474, 0]
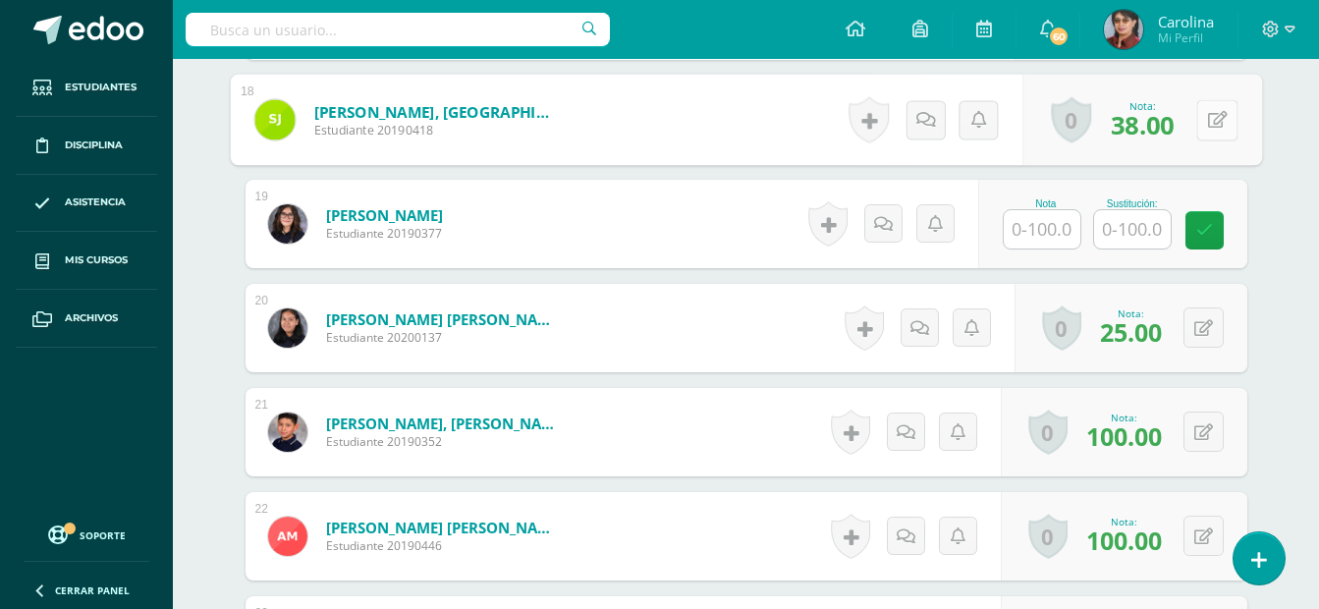
click at [1196, 119] on button at bounding box center [1216, 119] width 41 height 41
type input "77"
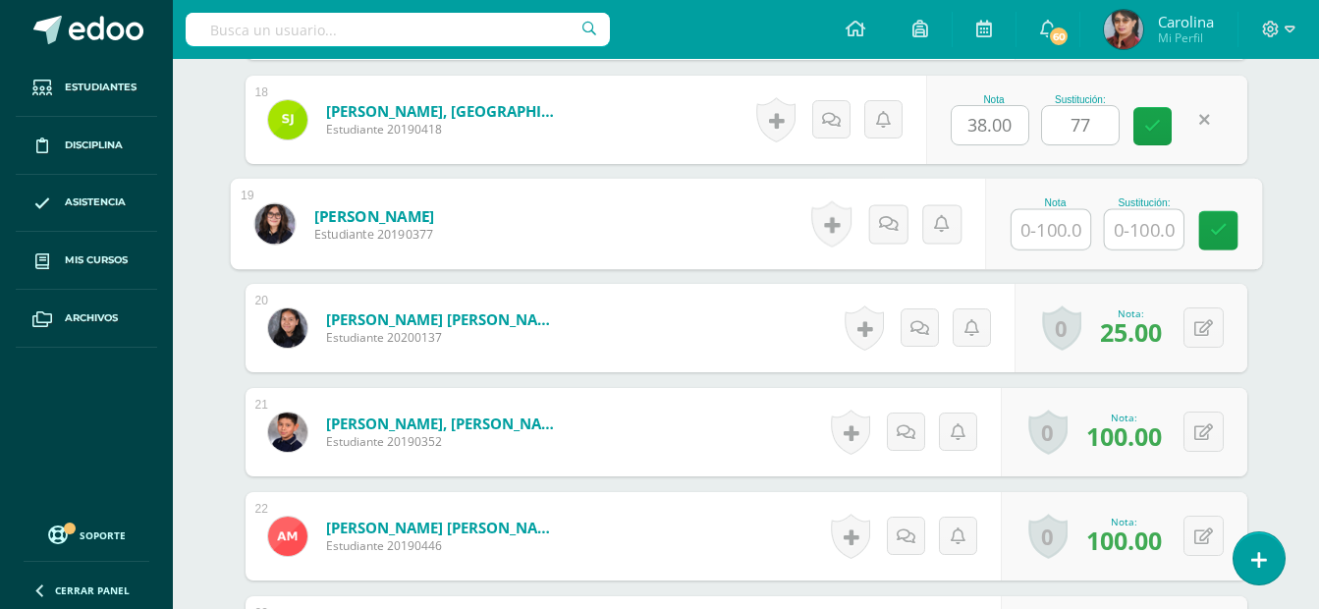
click at [1056, 239] on input "text" at bounding box center [1051, 229] width 79 height 39
type input "60"
click at [1164, 220] on input "text" at bounding box center [1143, 229] width 79 height 39
type input "97"
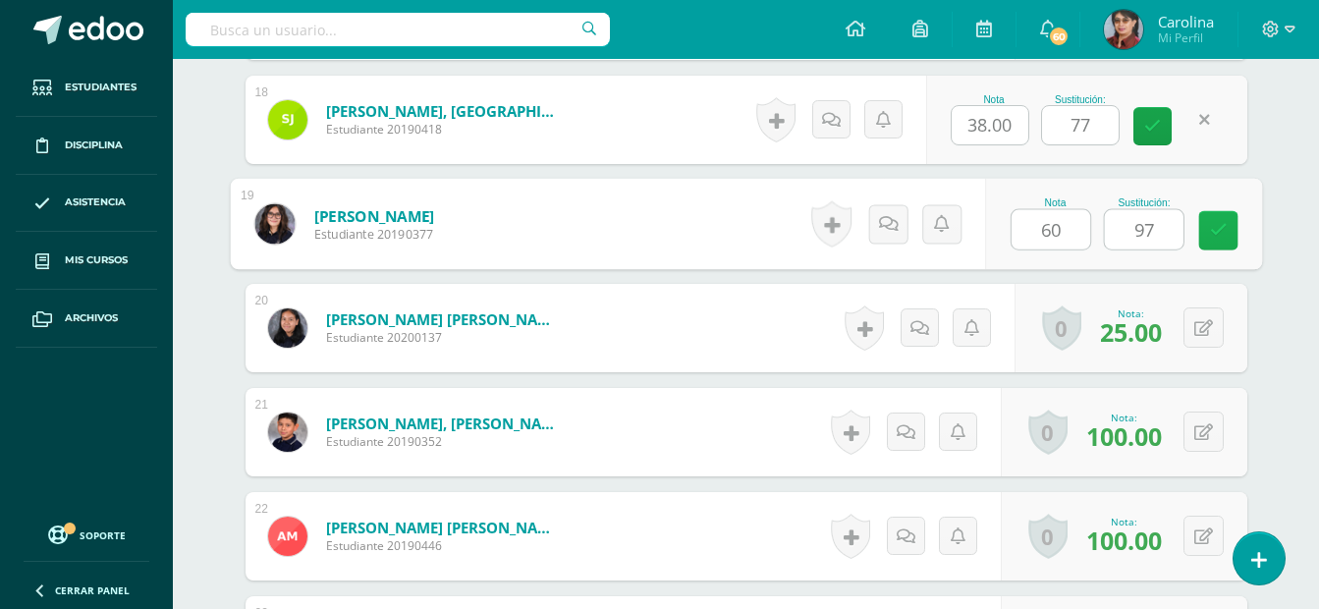
click at [1220, 231] on icon at bounding box center [1218, 230] width 18 height 17
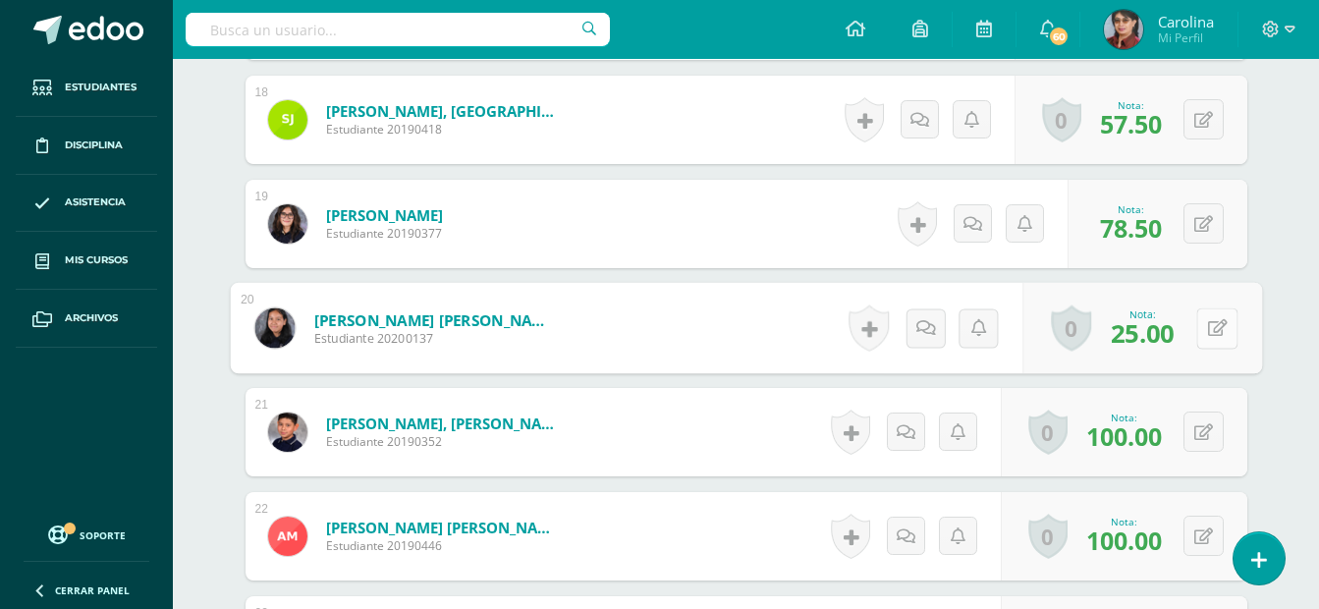
click at [1197, 332] on button at bounding box center [1216, 327] width 41 height 41
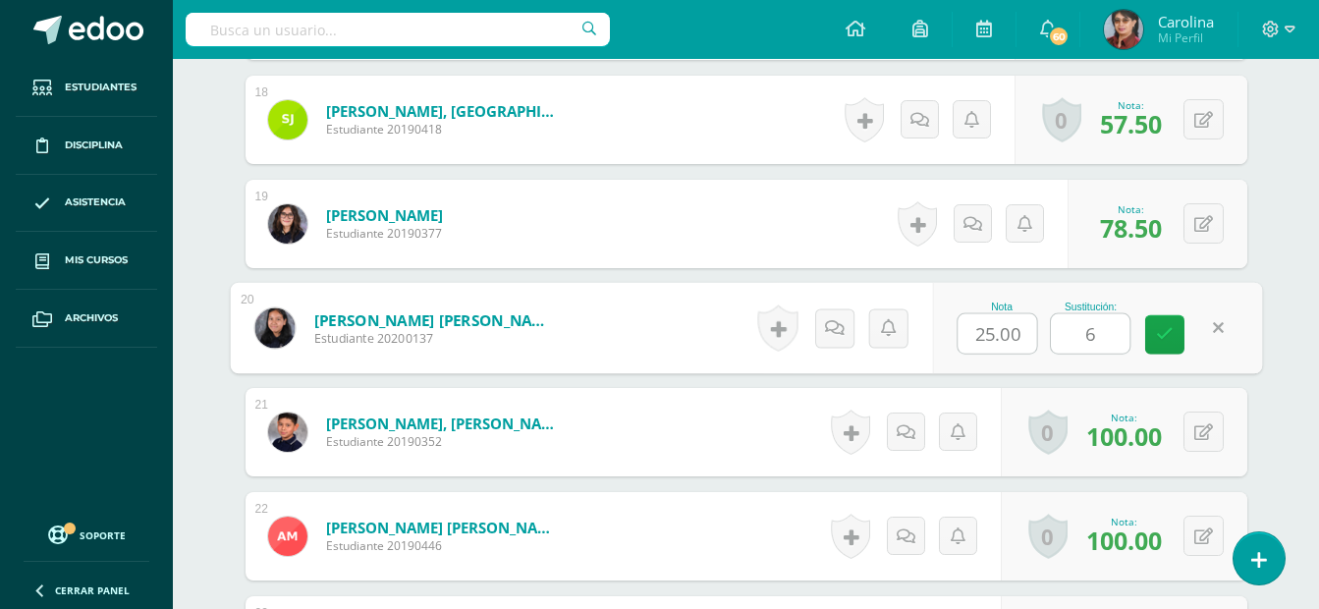
type input "69"
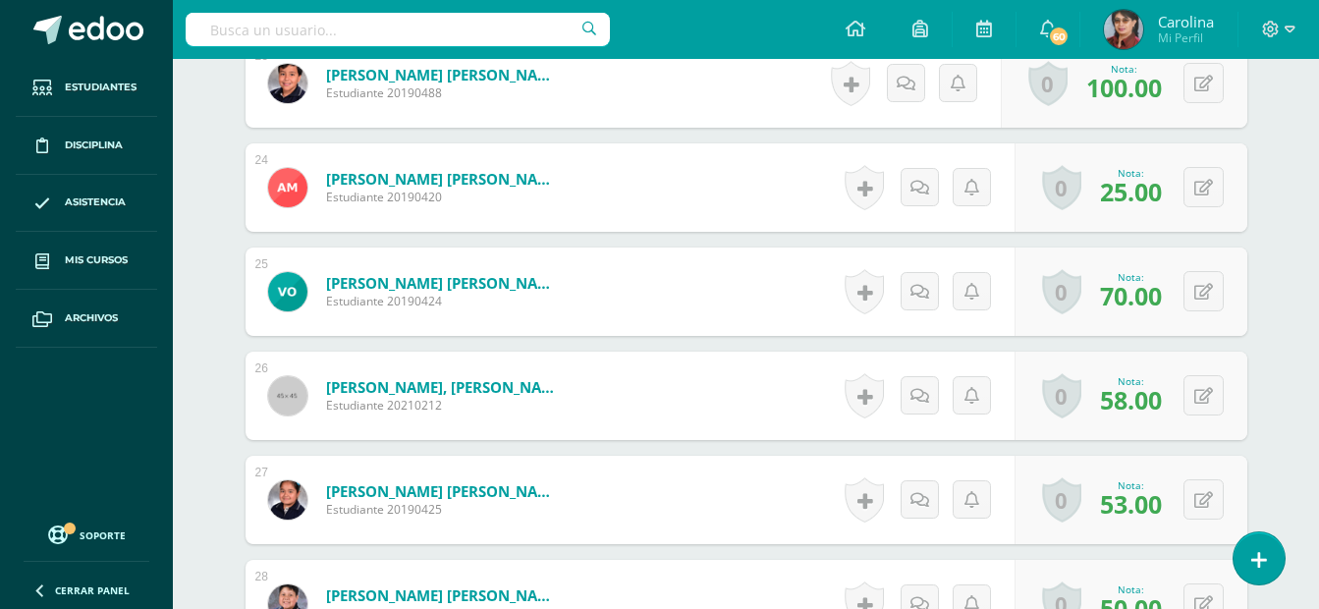
scroll to position [3064, 0]
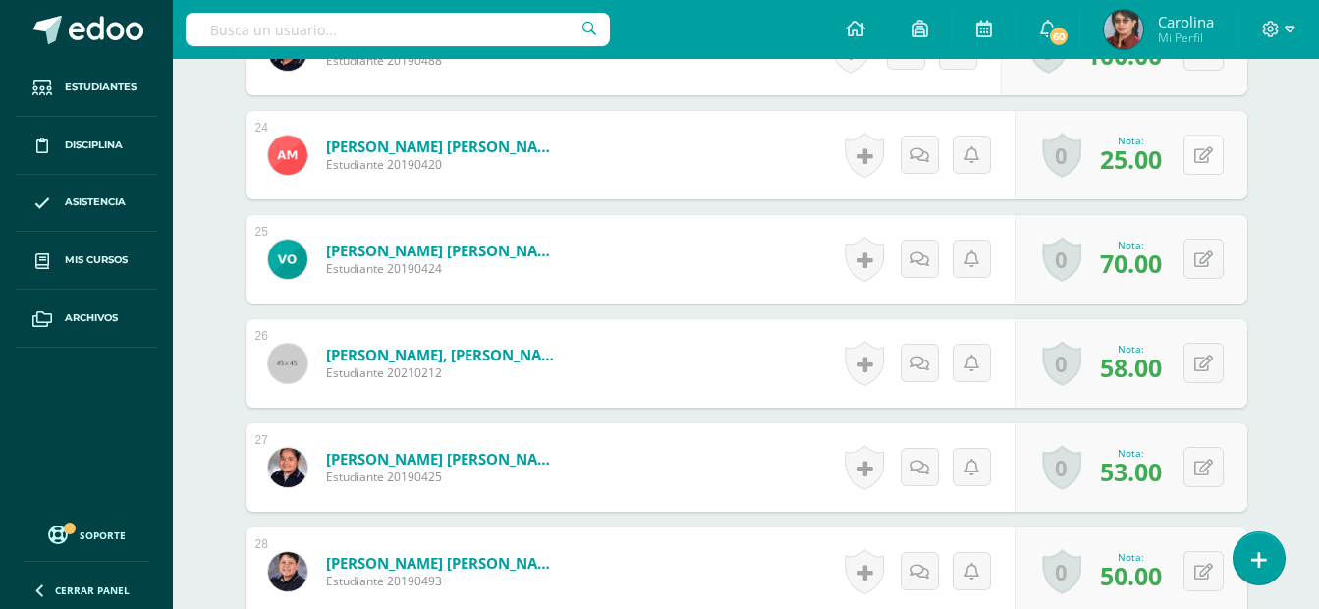
click at [1205, 153] on icon at bounding box center [1204, 155] width 19 height 17
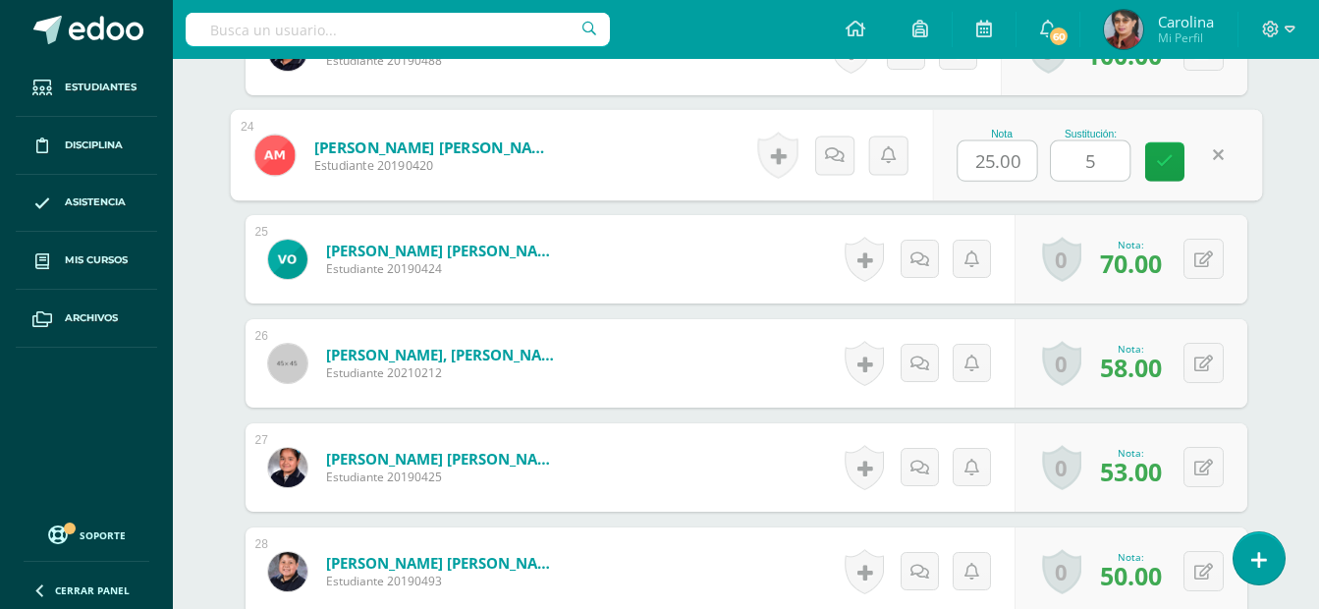
type input "54"
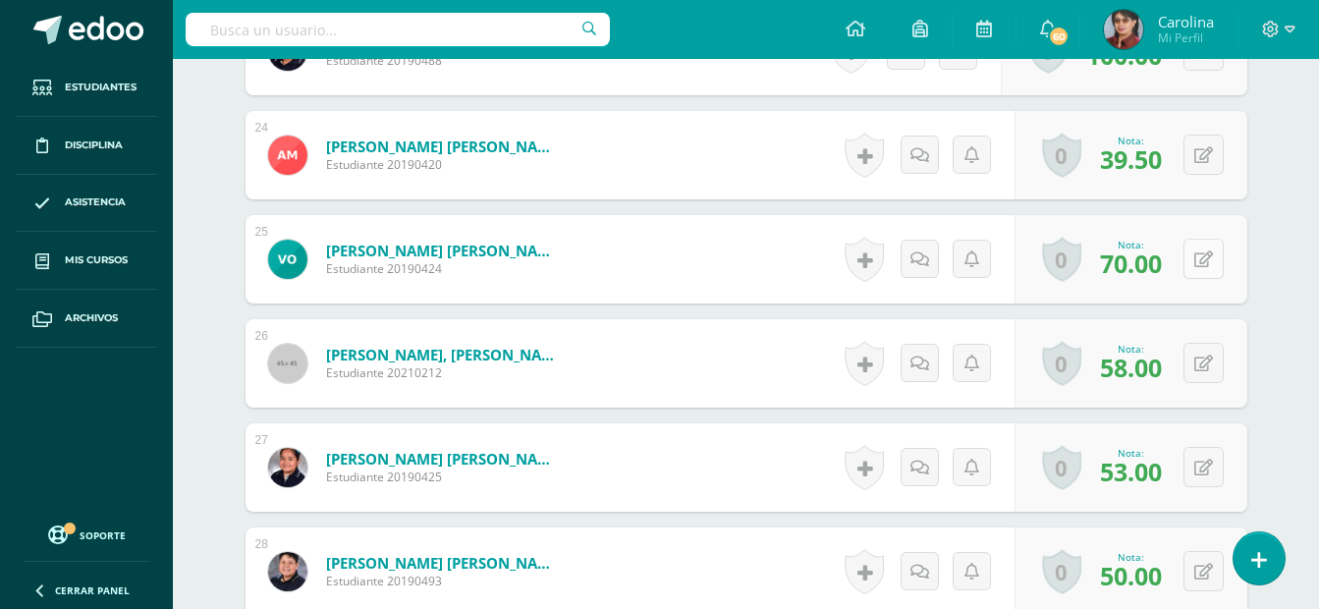
click at [1205, 259] on icon at bounding box center [1204, 259] width 19 height 17
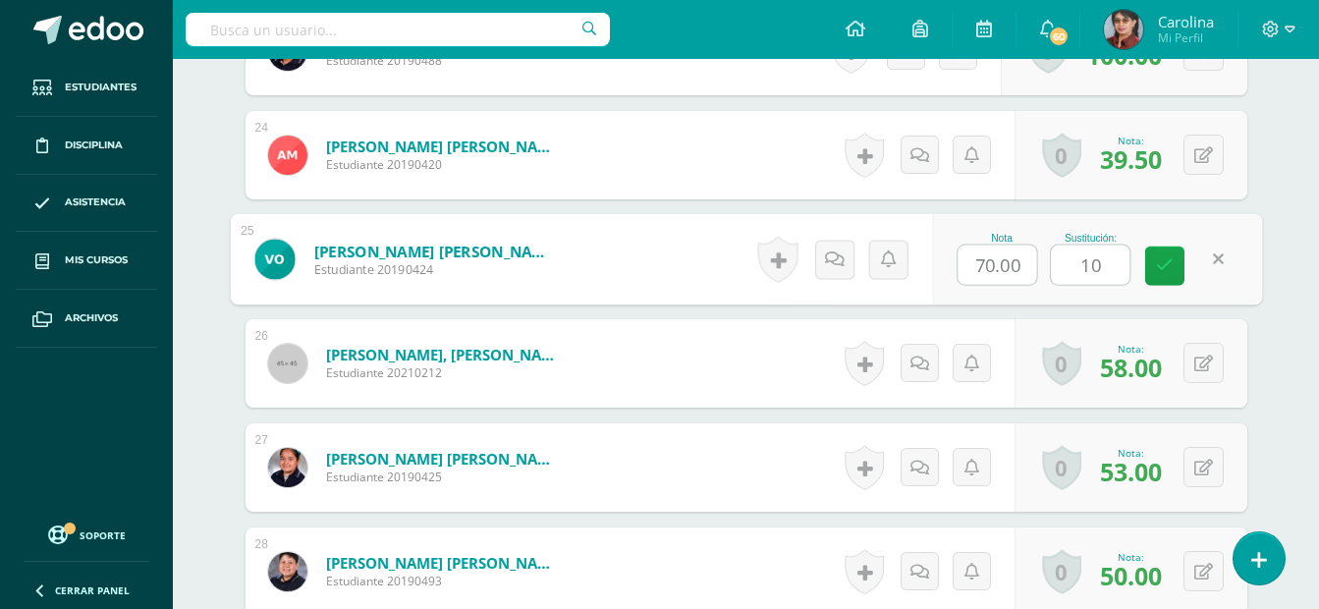
type input "100"
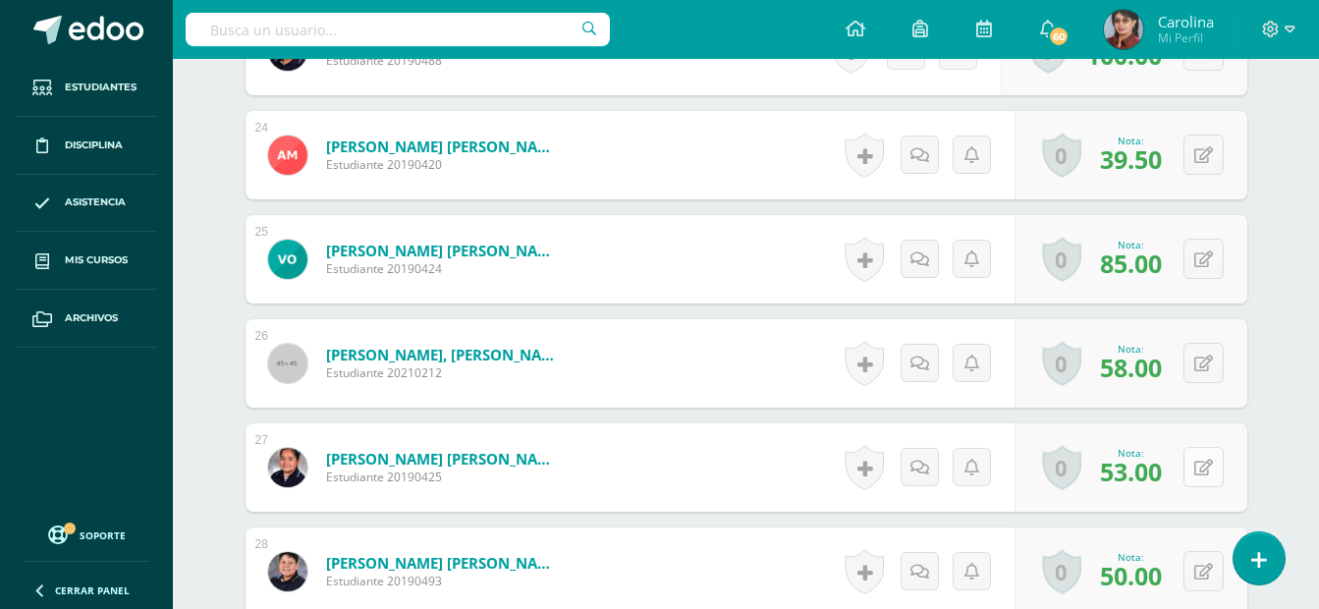
click at [1199, 473] on button at bounding box center [1204, 467] width 40 height 40
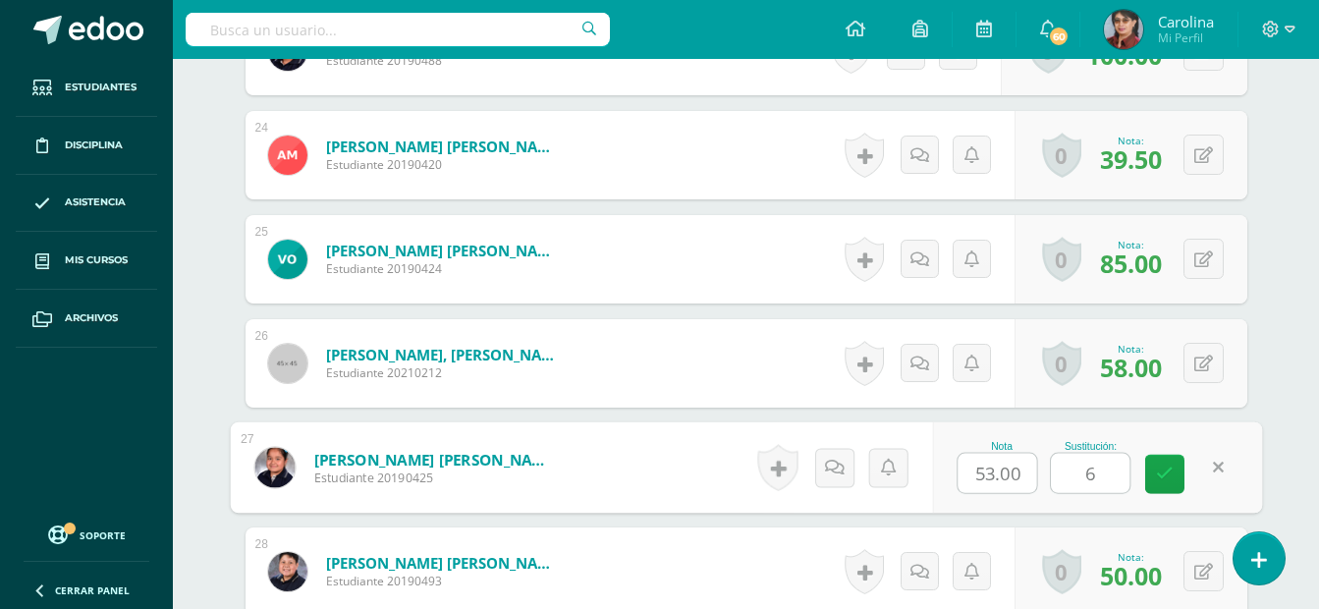
type input "68"
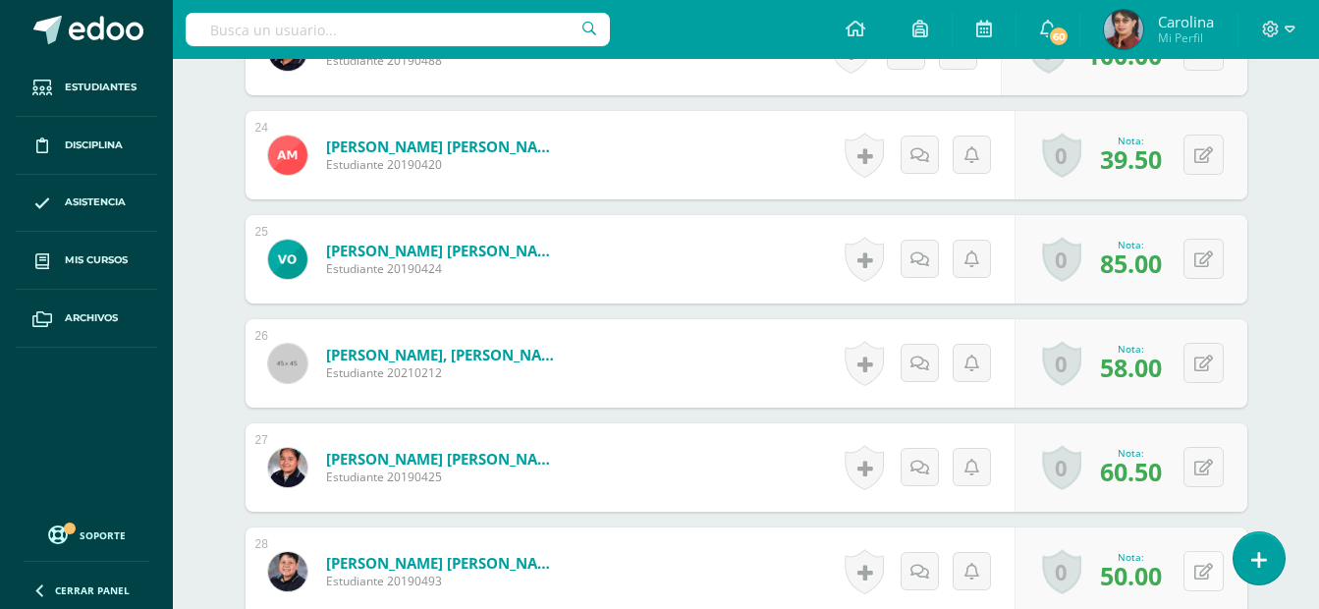
click at [1202, 572] on button at bounding box center [1204, 571] width 40 height 40
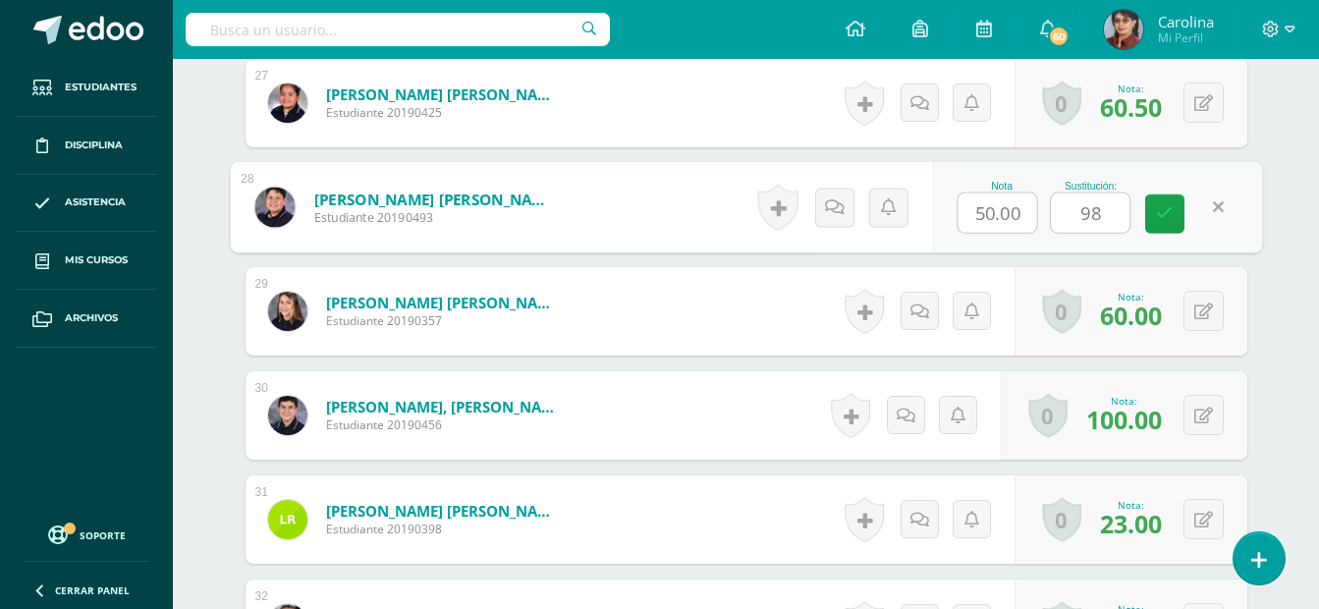
scroll to position [3430, 0]
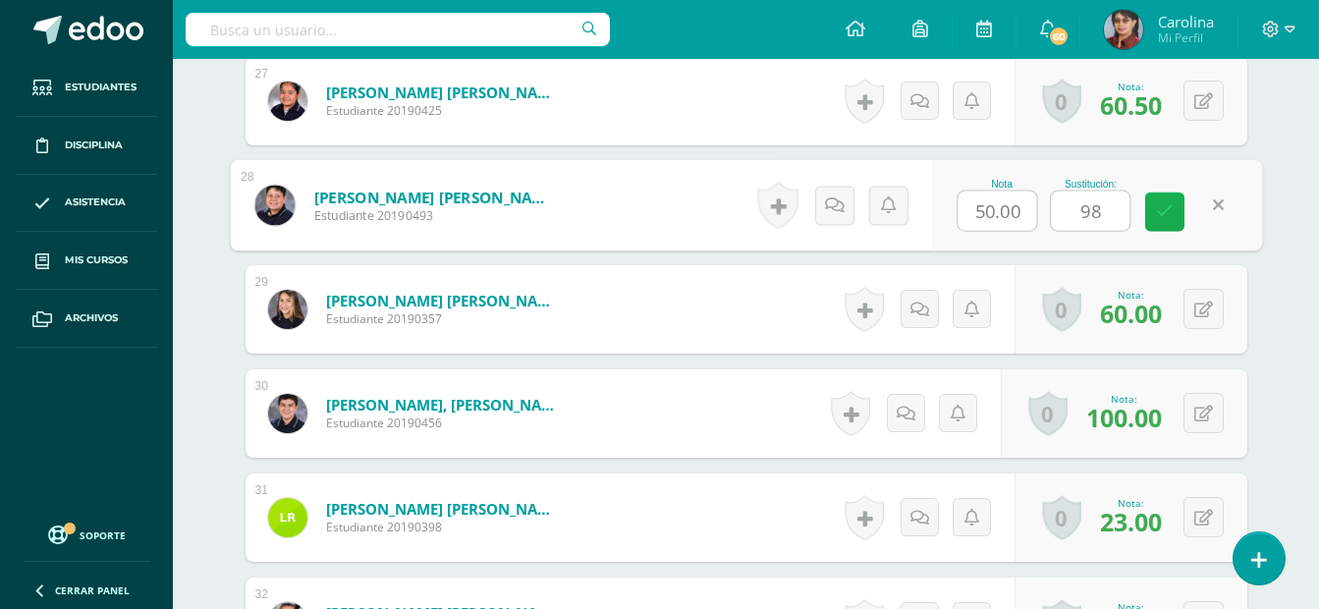
click at [1164, 213] on icon at bounding box center [1165, 211] width 18 height 17
type input "98"
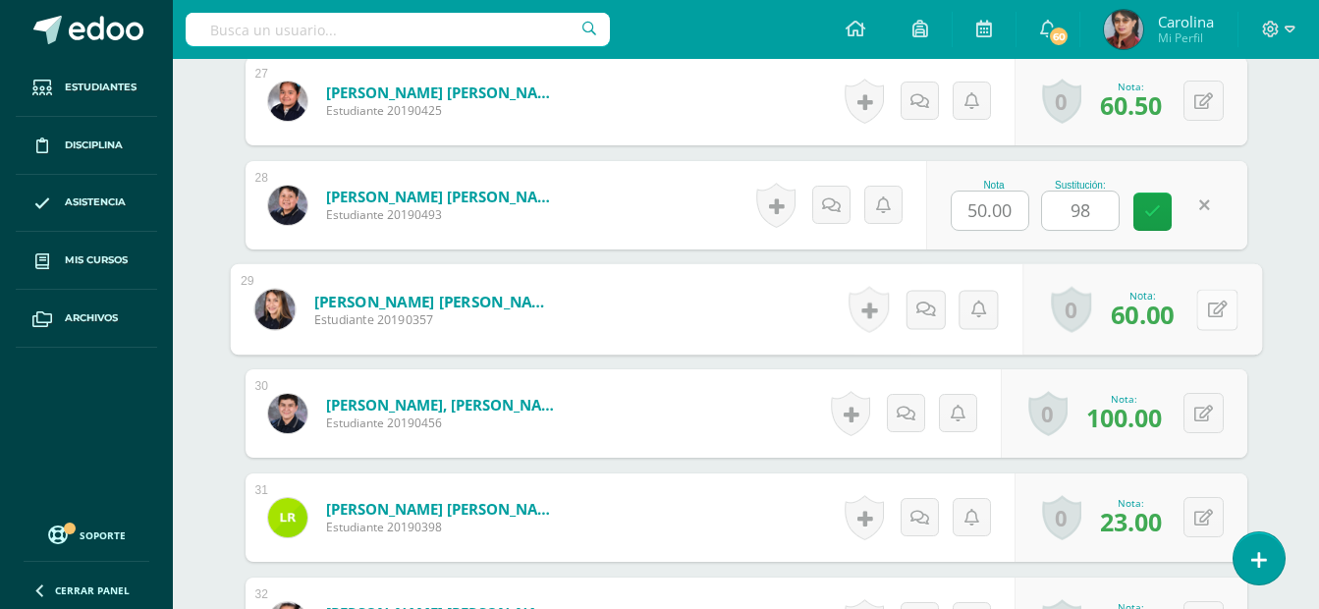
click at [1207, 311] on icon at bounding box center [1217, 309] width 20 height 17
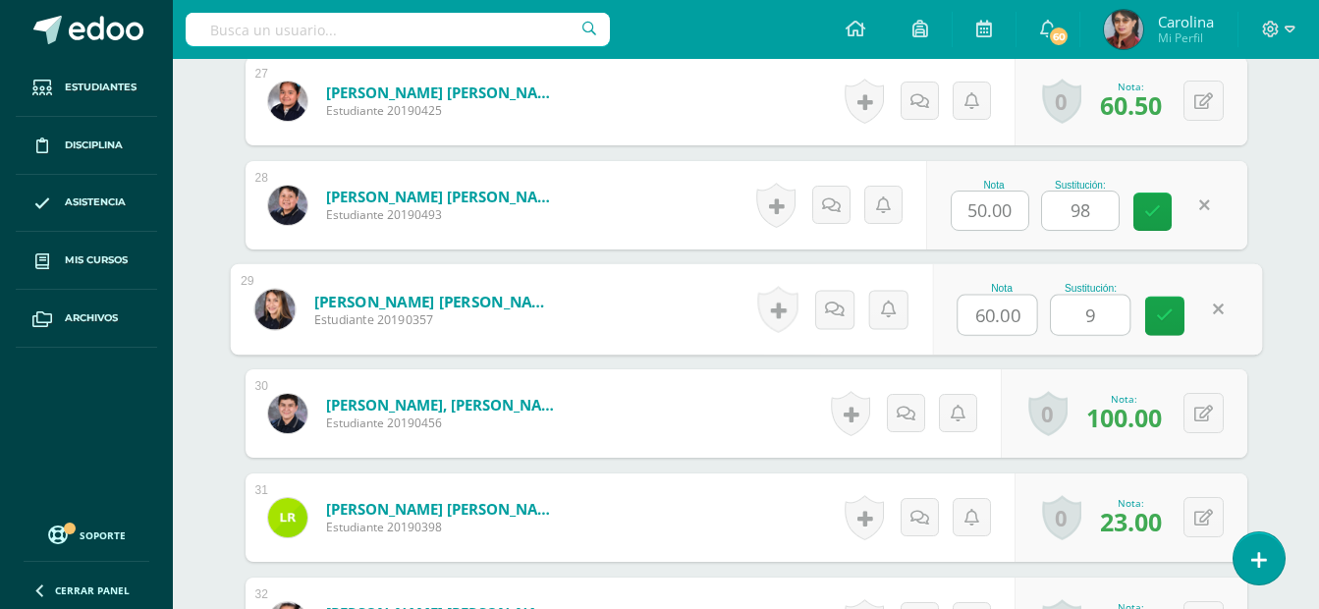
type input "99"
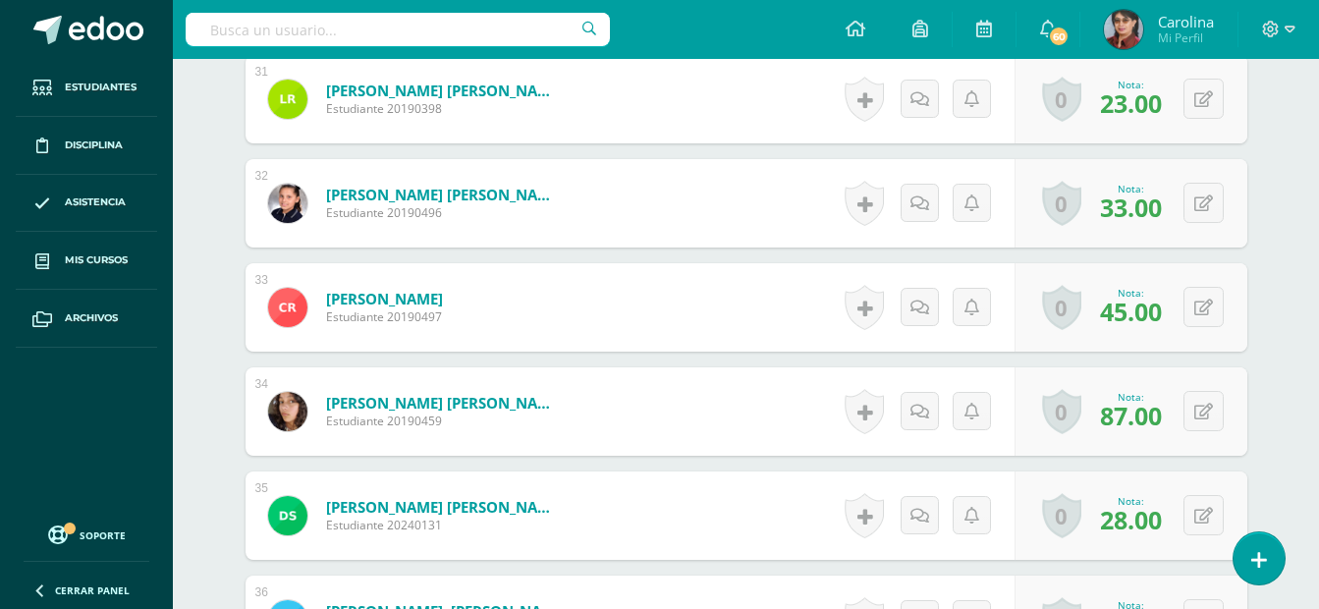
scroll to position [3857, 0]
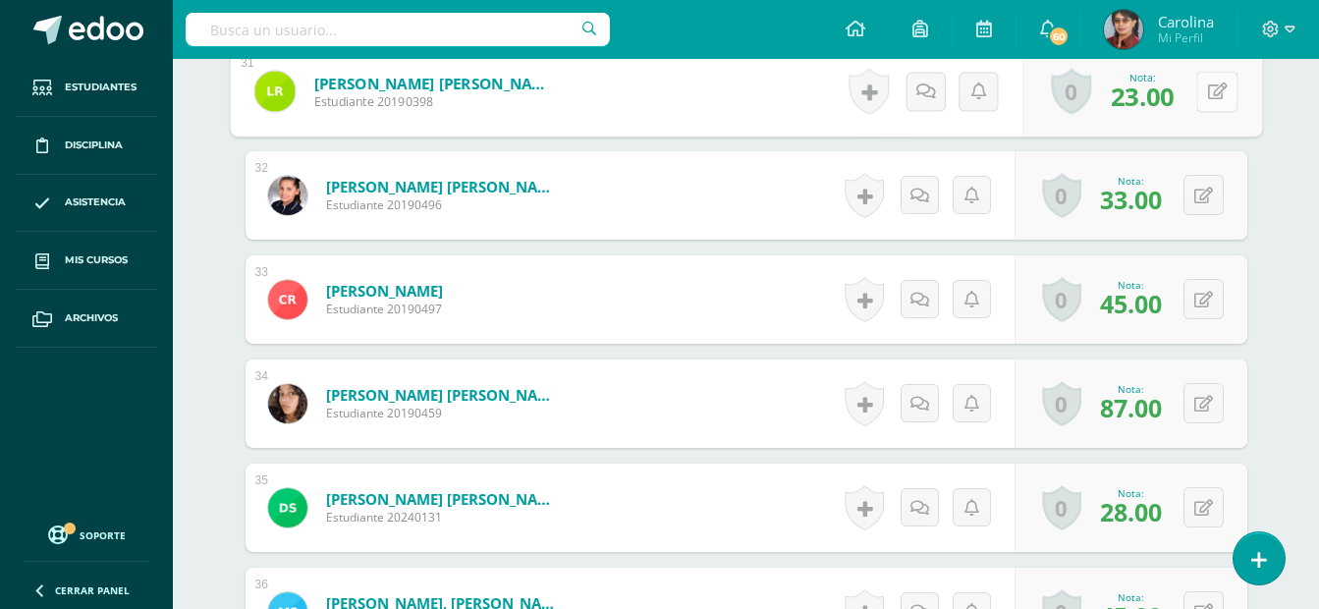
click at [1199, 88] on button at bounding box center [1216, 91] width 41 height 41
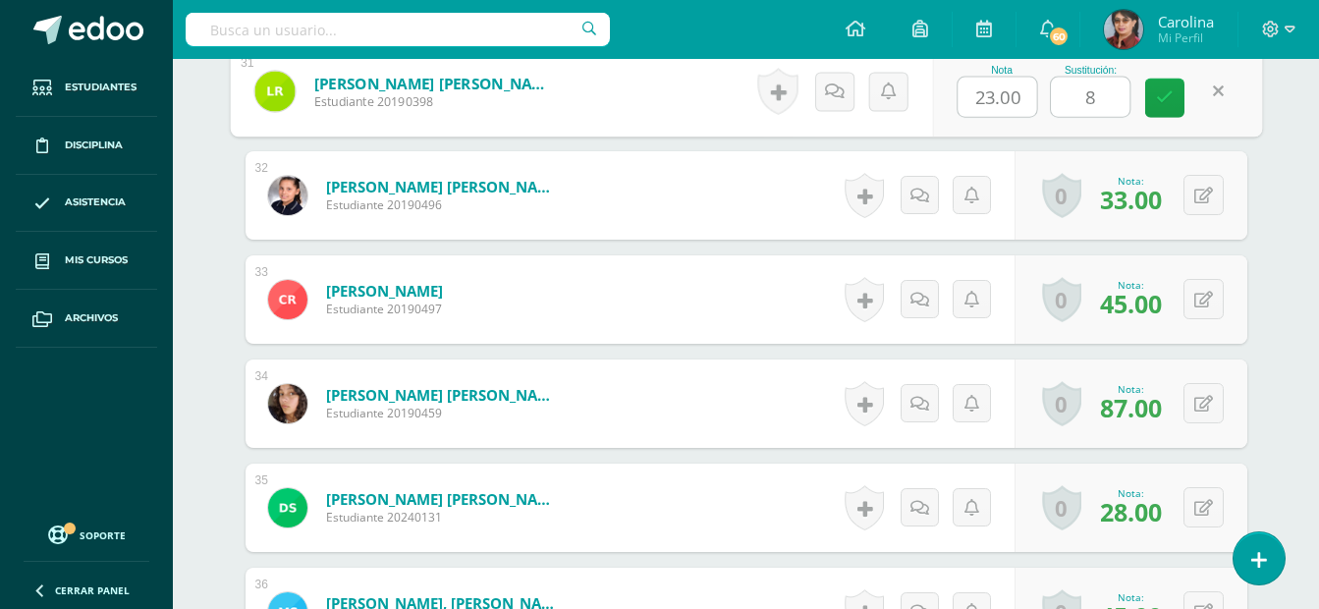
type input "85"
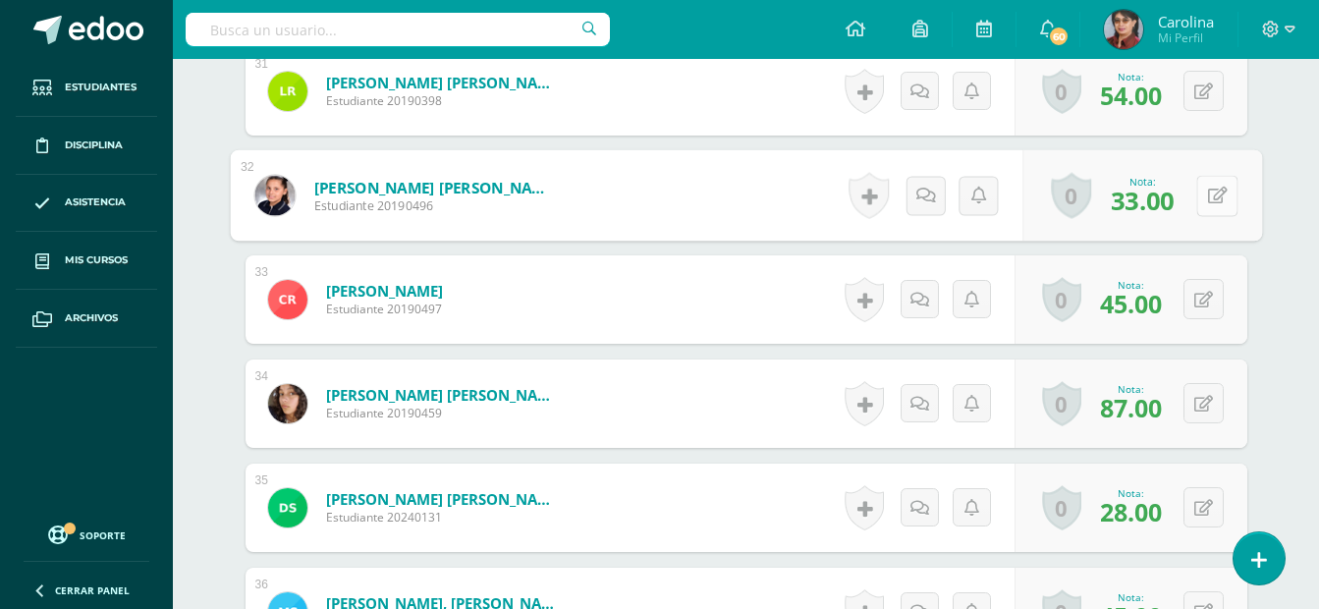
click at [1207, 191] on icon at bounding box center [1217, 195] width 20 height 17
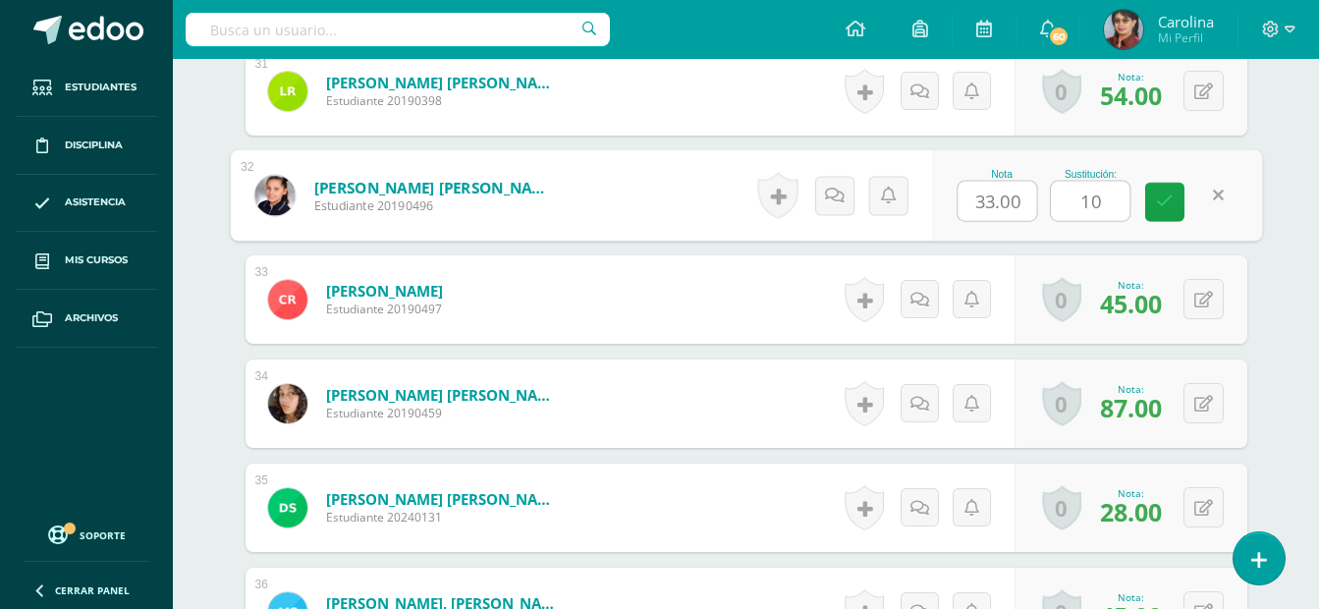
type input "100"
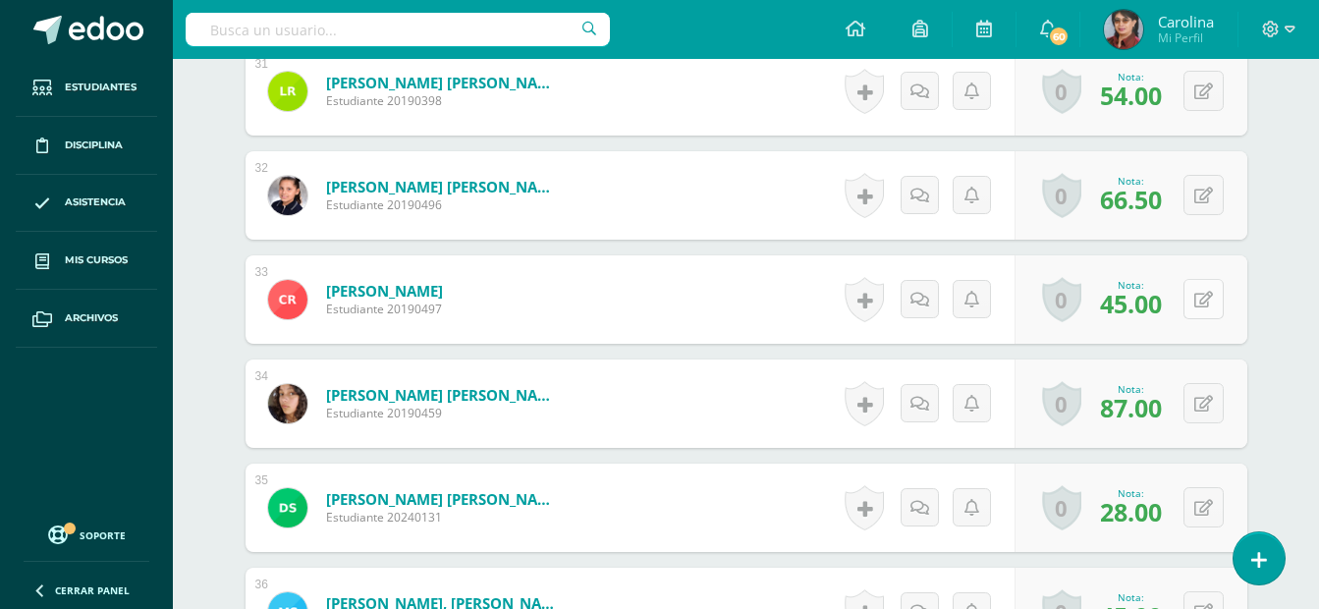
click at [1204, 292] on icon at bounding box center [1204, 300] width 19 height 17
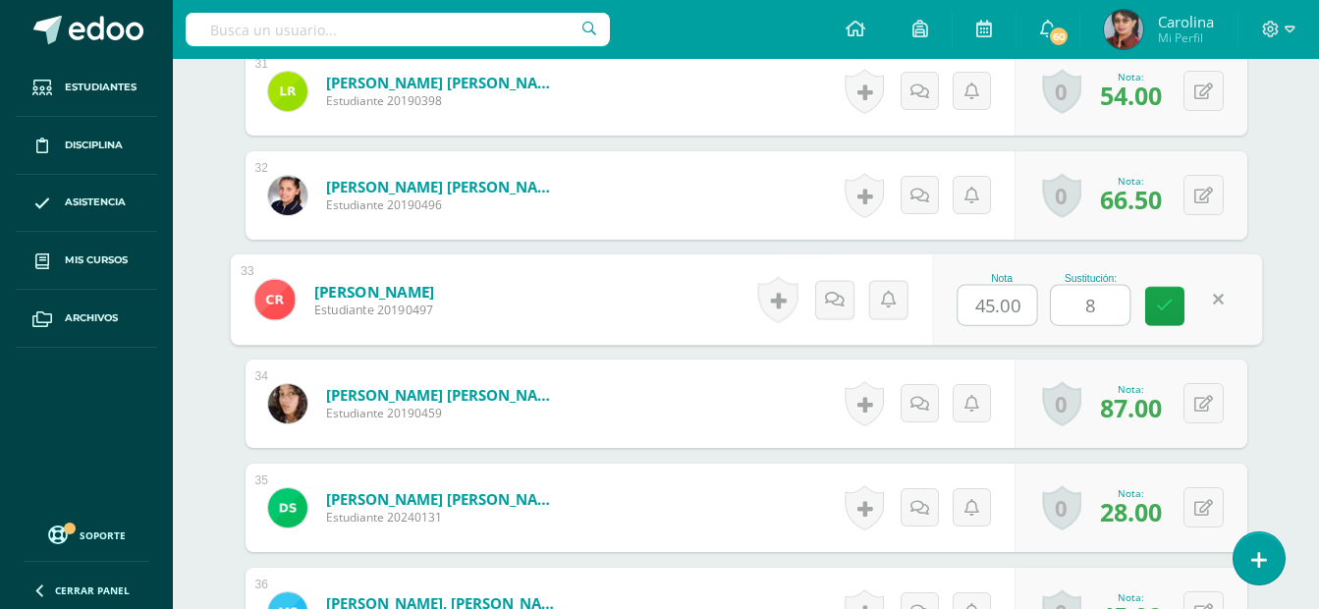
type input "88"
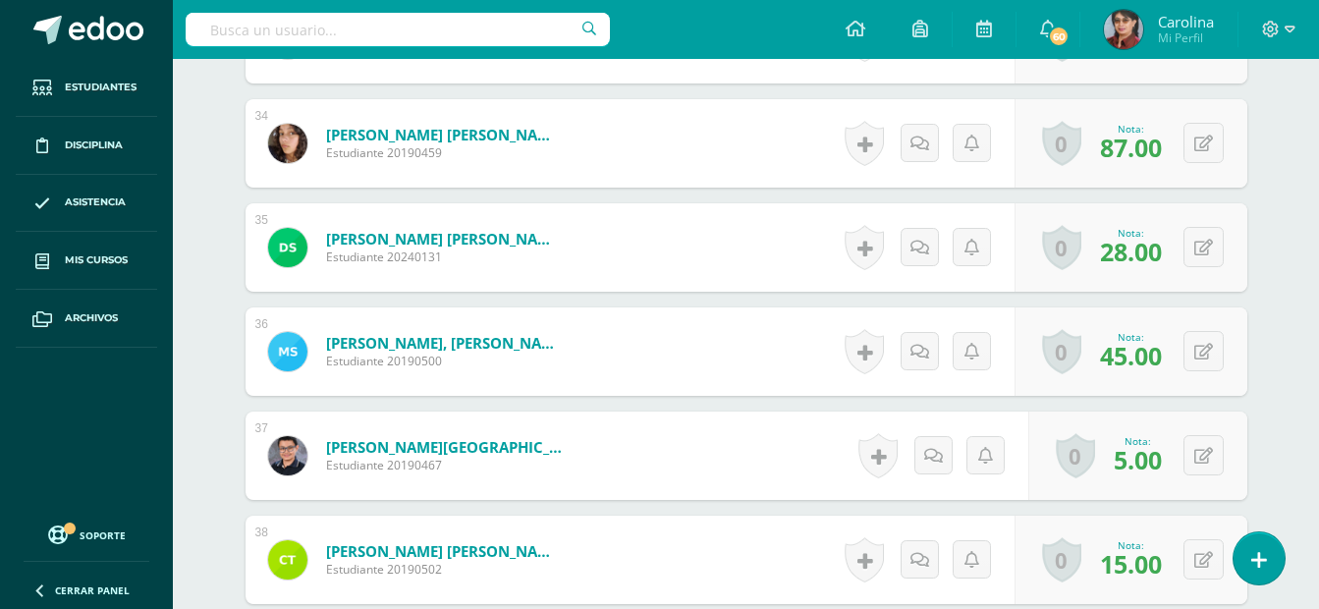
scroll to position [4118, 0]
click at [1195, 142] on icon at bounding box center [1204, 143] width 19 height 17
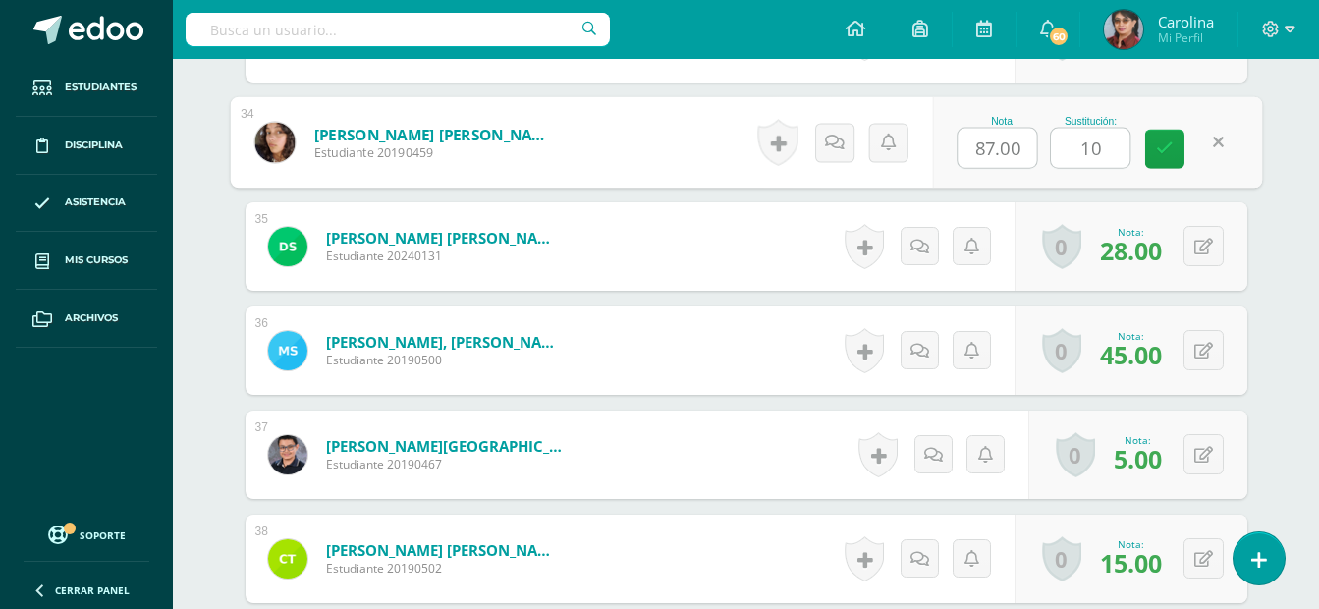
type input "100"
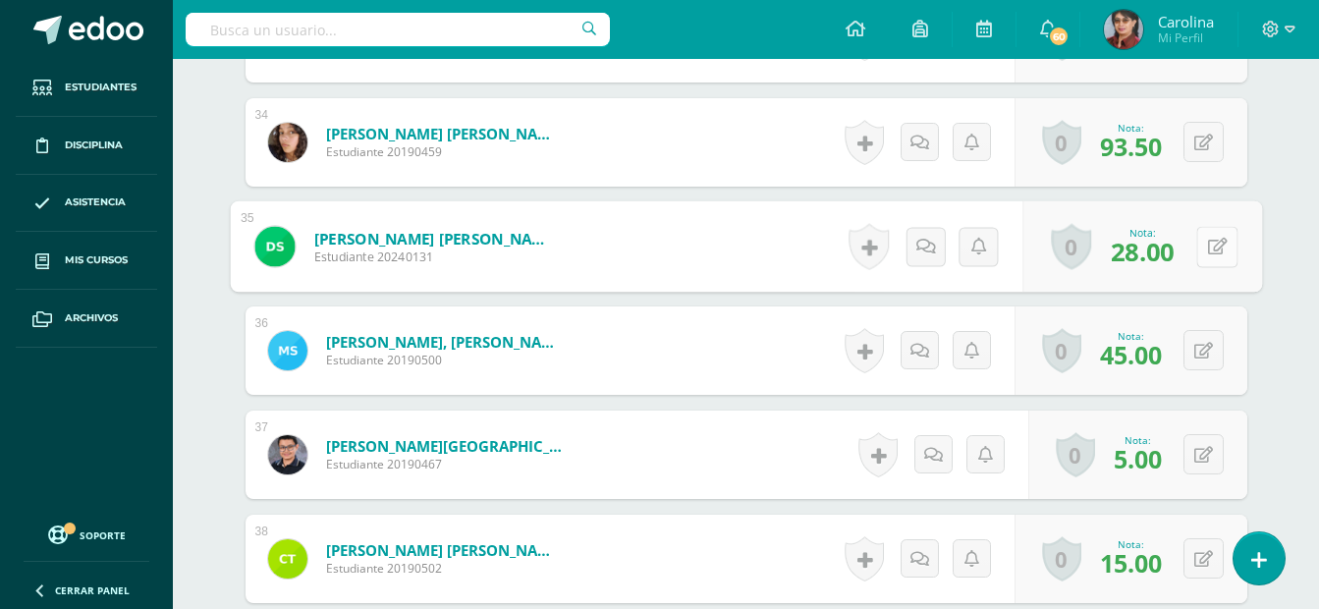
click at [1194, 246] on div "0 Logros Logros obtenidos Aún no hay logros agregados Nota: 28.00" at bounding box center [1143, 246] width 240 height 91
click at [1196, 226] on button at bounding box center [1216, 246] width 41 height 41
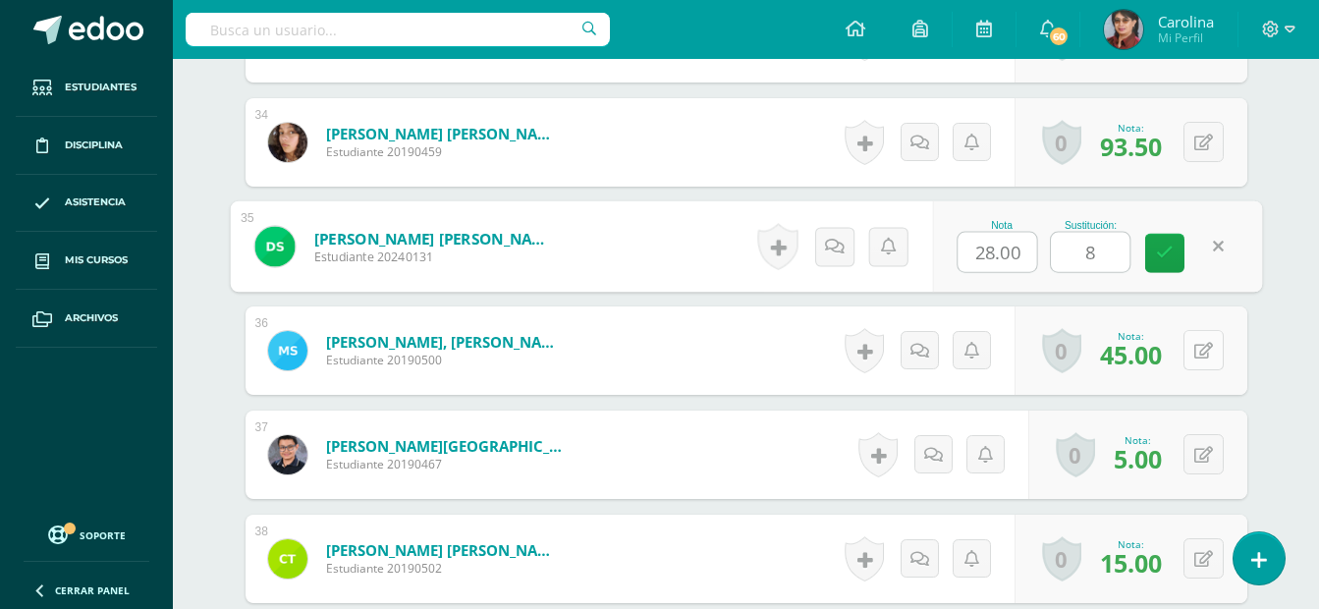
type input "85"
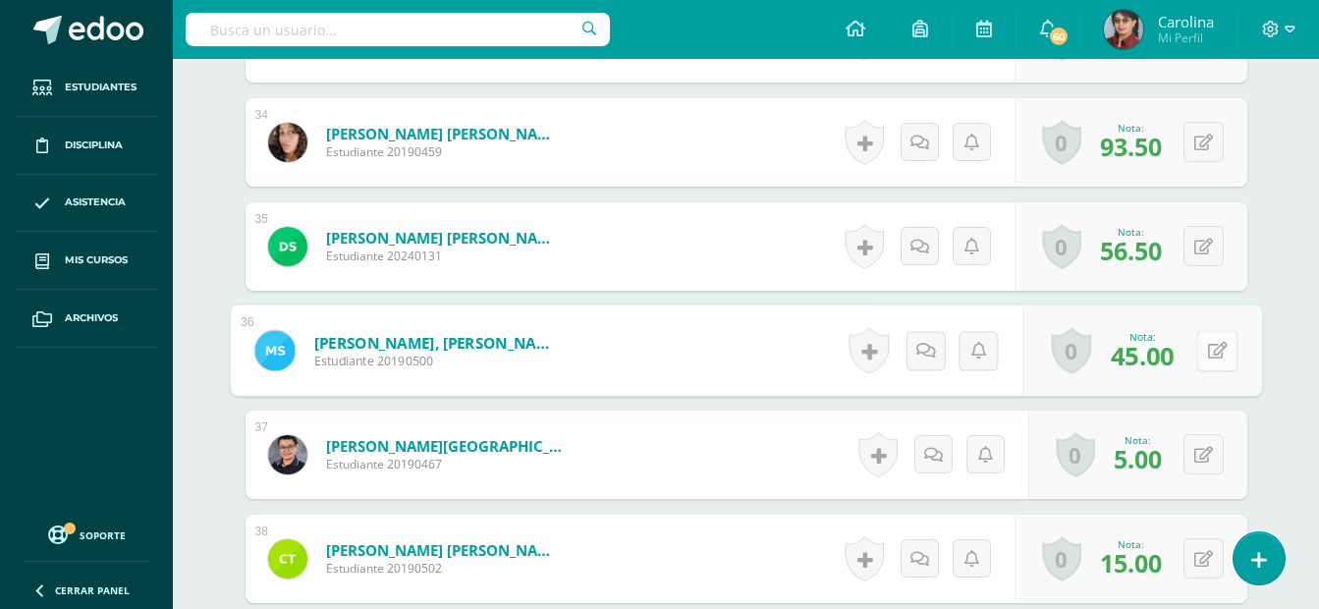
click at [1203, 348] on button at bounding box center [1216, 350] width 41 height 41
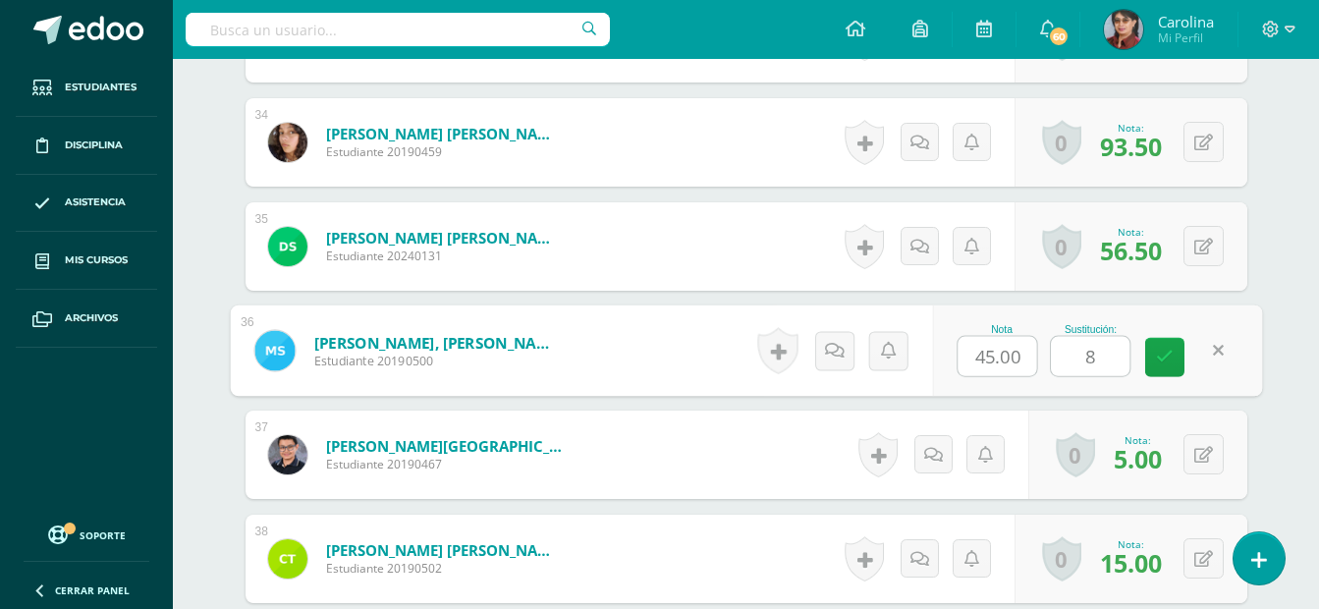
type input "85"
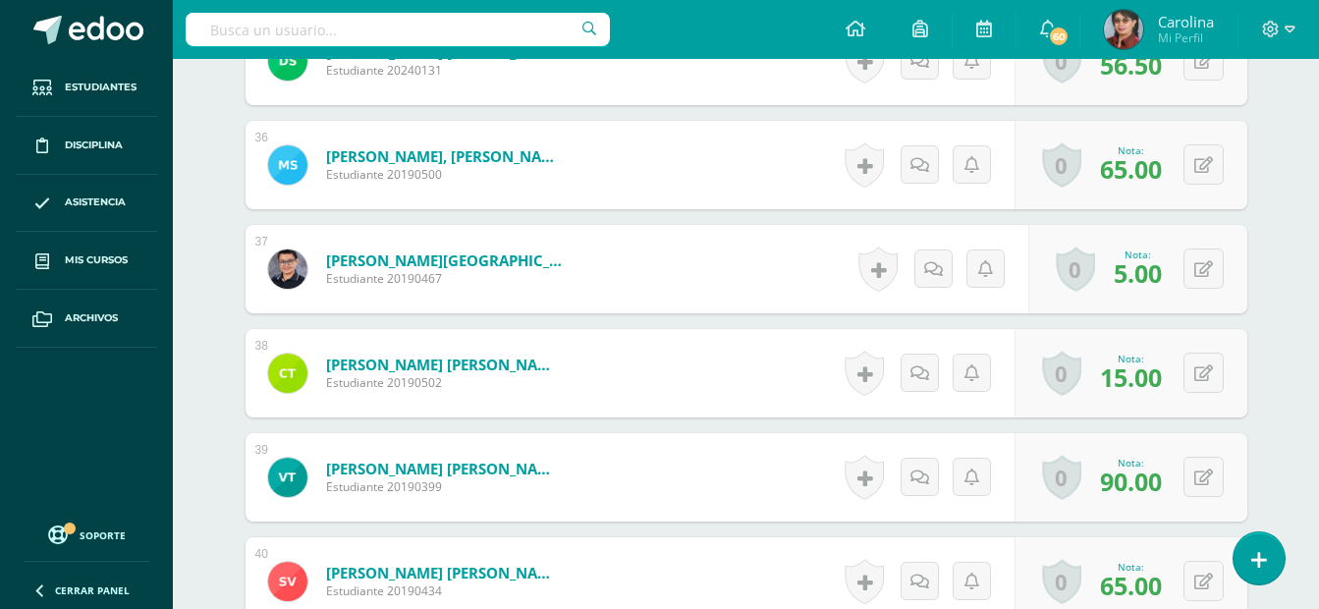
scroll to position [4314, 0]
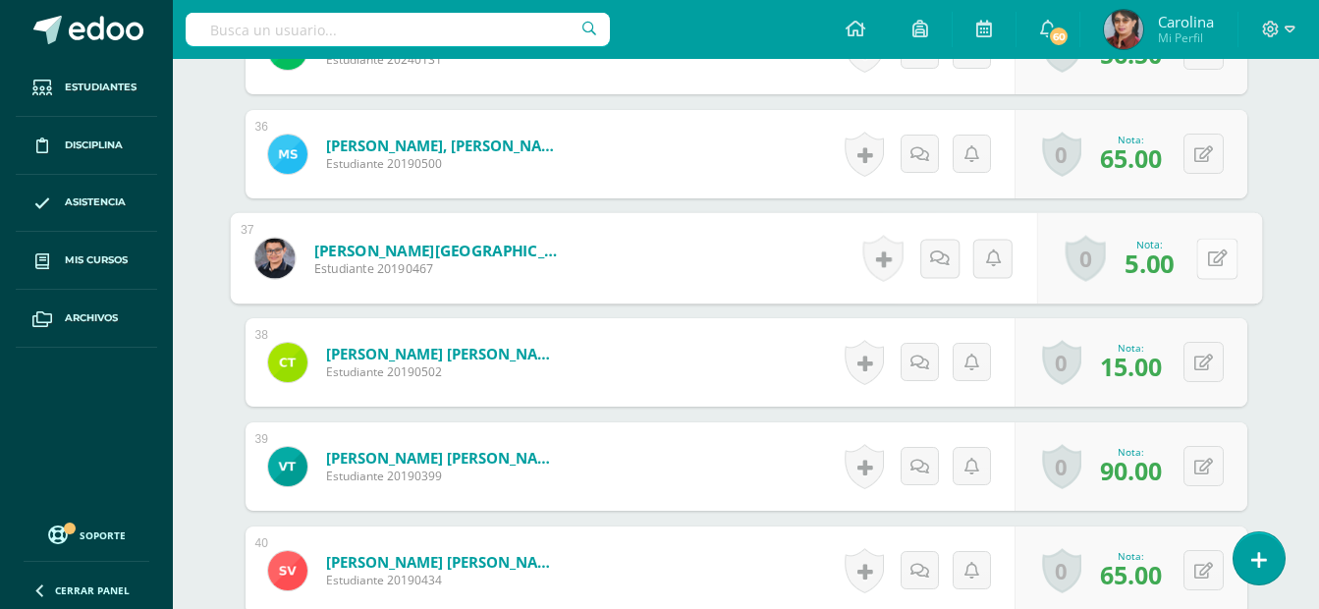
click at [1208, 254] on icon at bounding box center [1217, 258] width 20 height 17
type input "8"
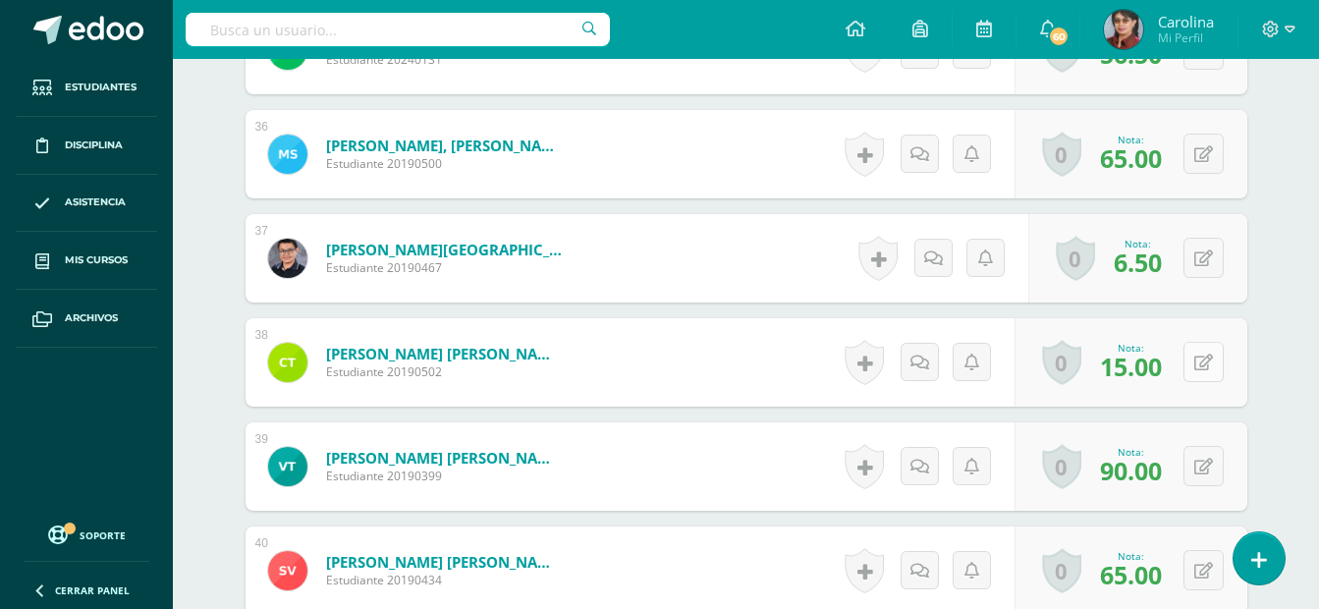
click at [1200, 361] on button at bounding box center [1204, 362] width 40 height 40
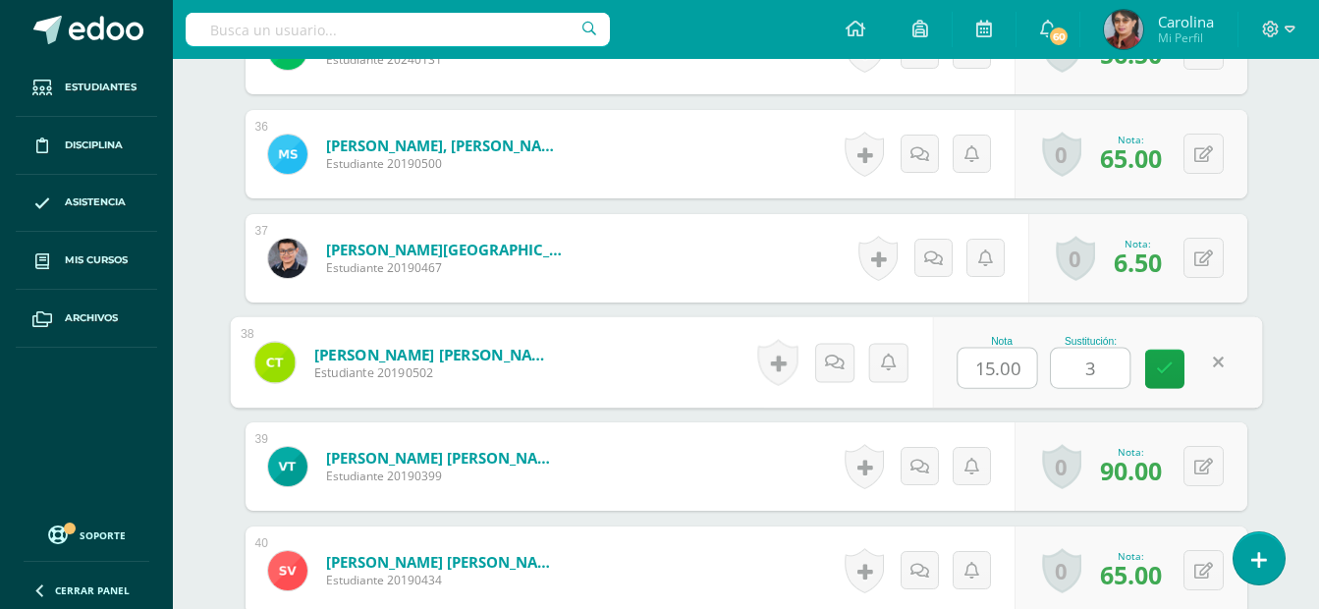
type input "30"
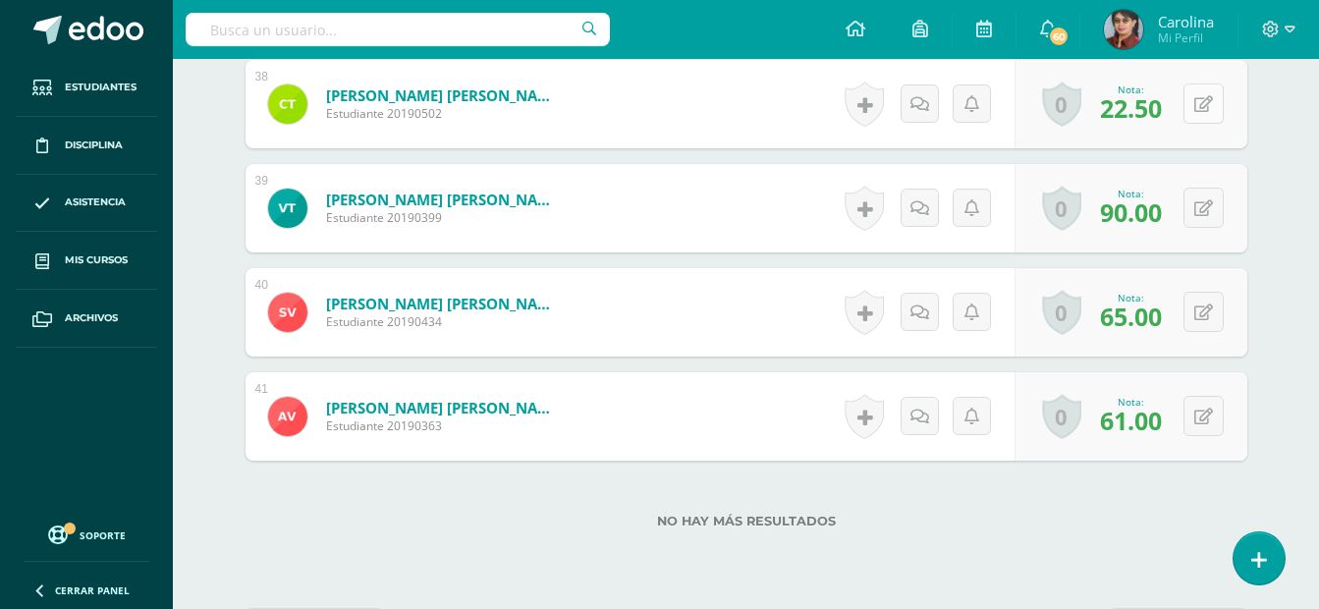
scroll to position [4577, 0]
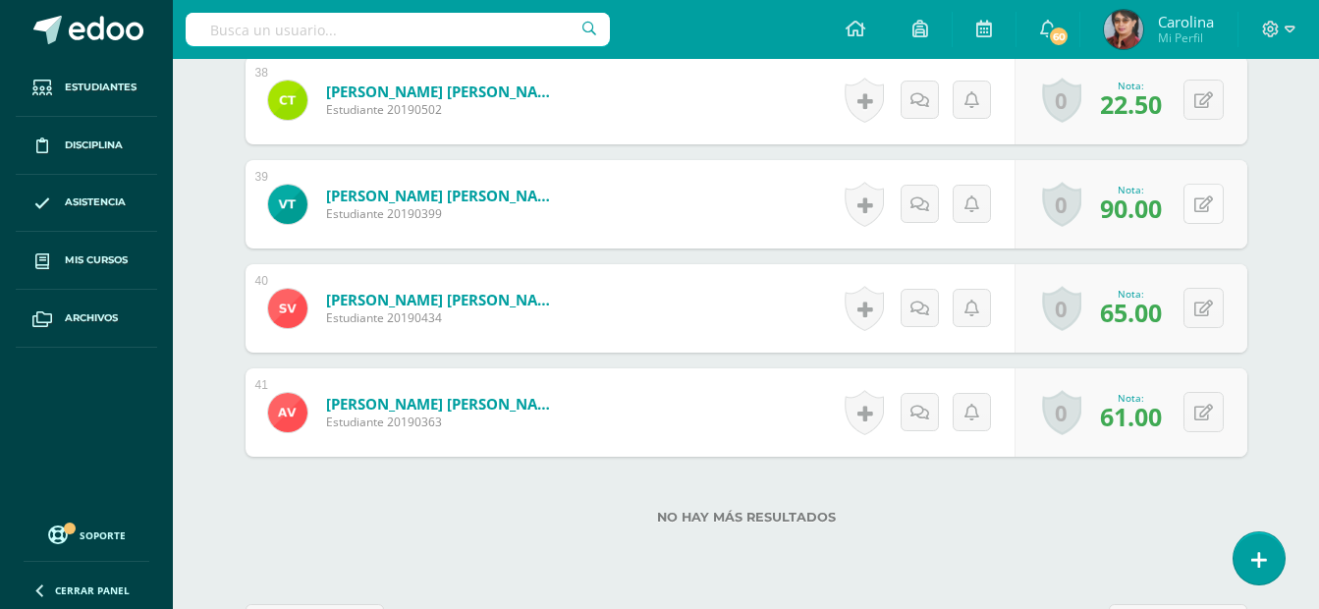
click at [1195, 207] on button at bounding box center [1204, 204] width 40 height 40
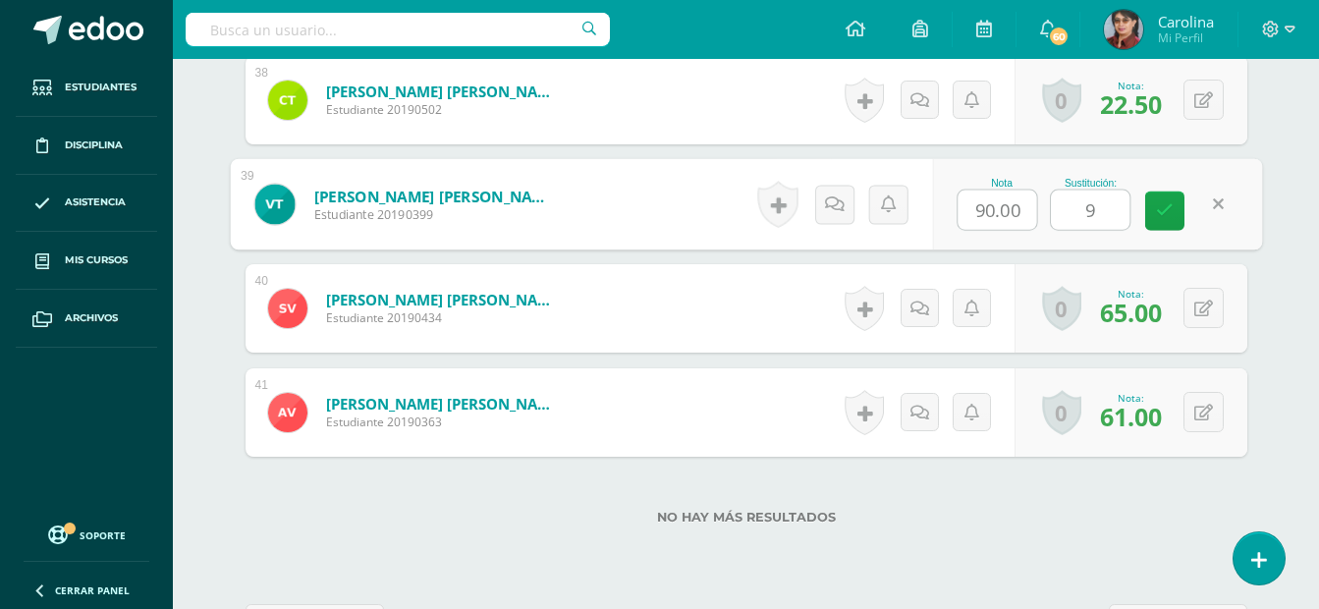
type input "97"
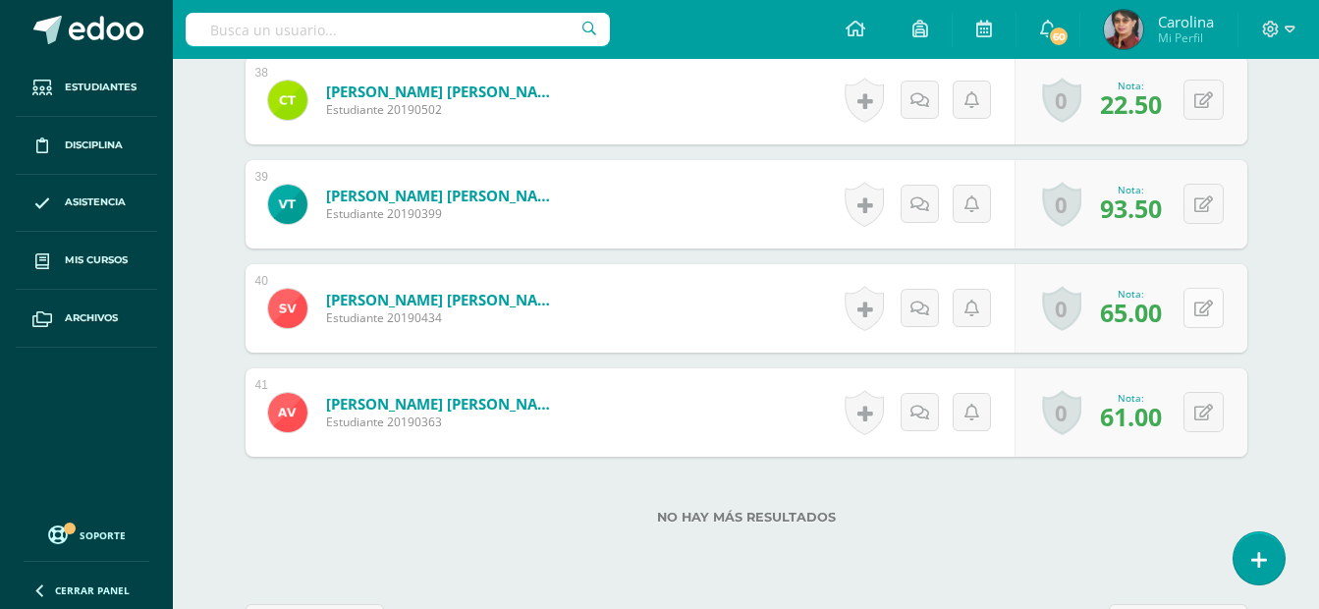
click at [1208, 316] on icon at bounding box center [1204, 309] width 19 height 17
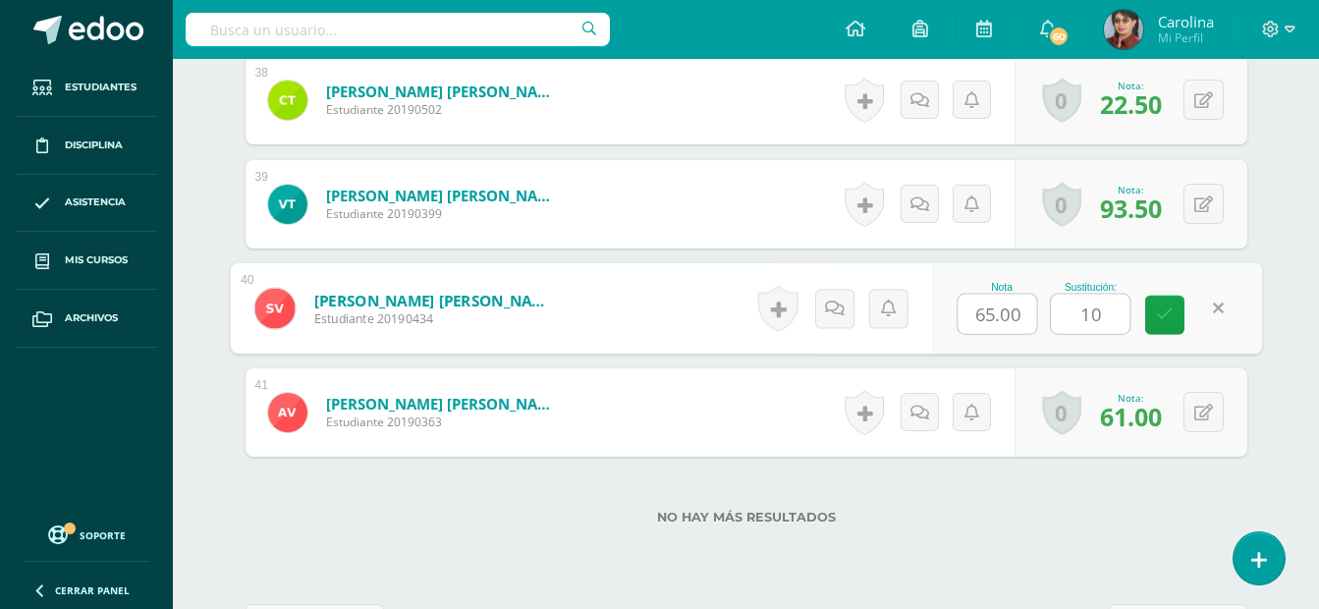
type input "100"
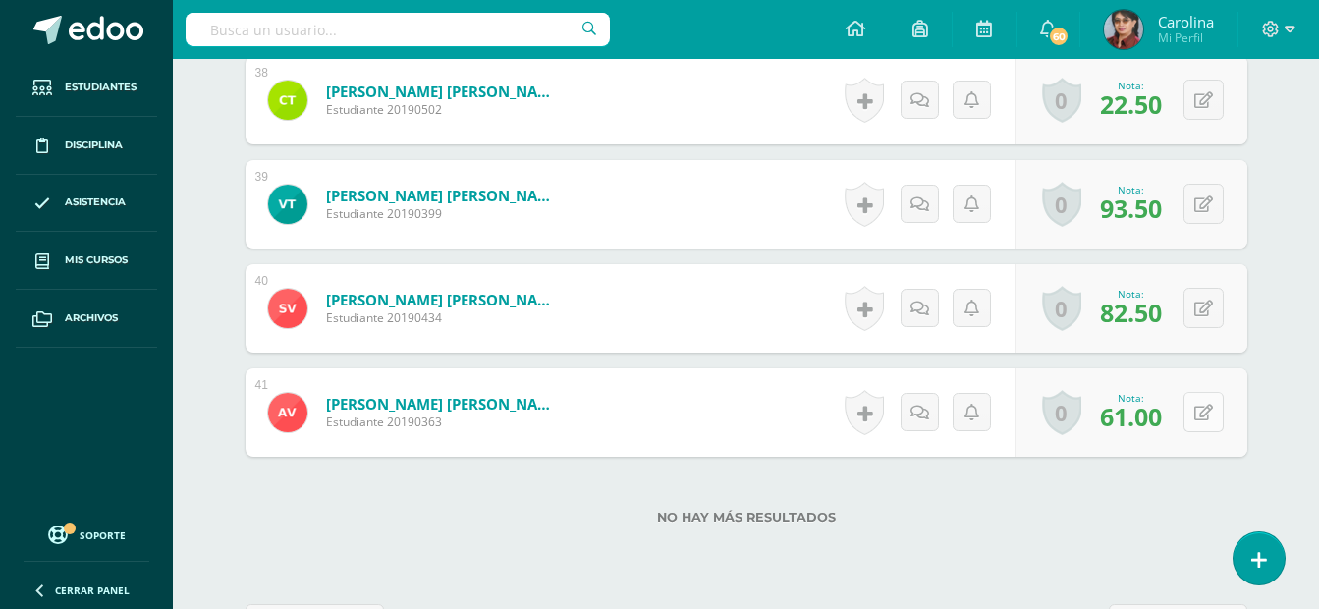
click at [1199, 415] on icon at bounding box center [1204, 413] width 19 height 17
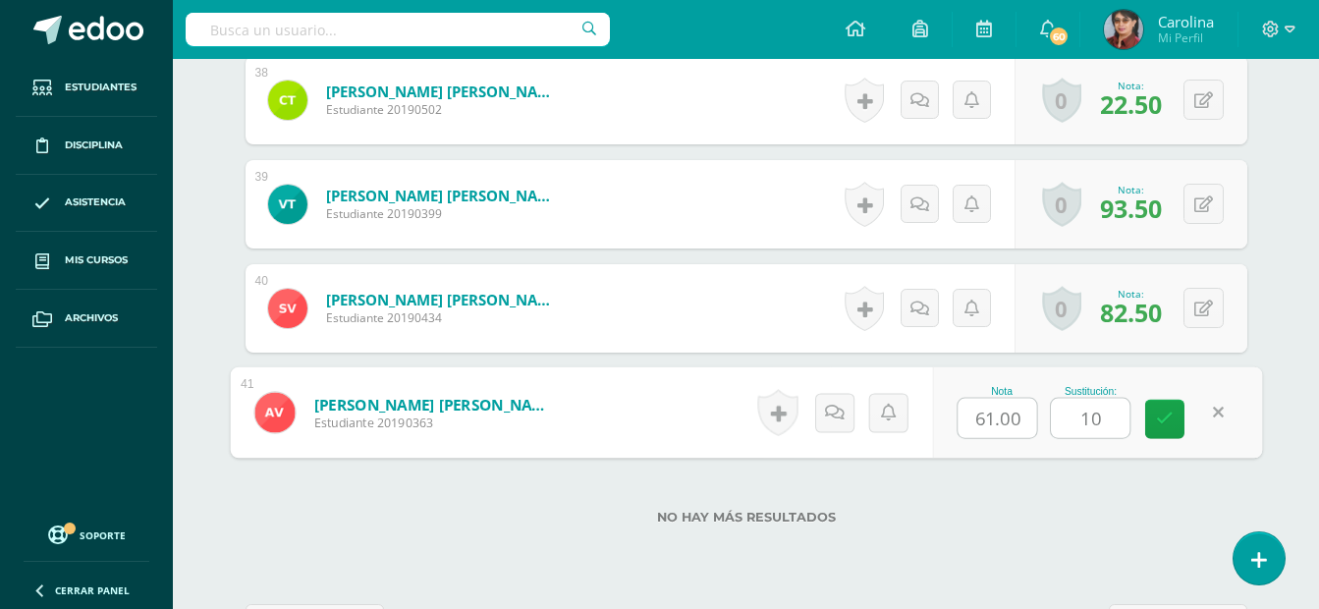
type input "100"
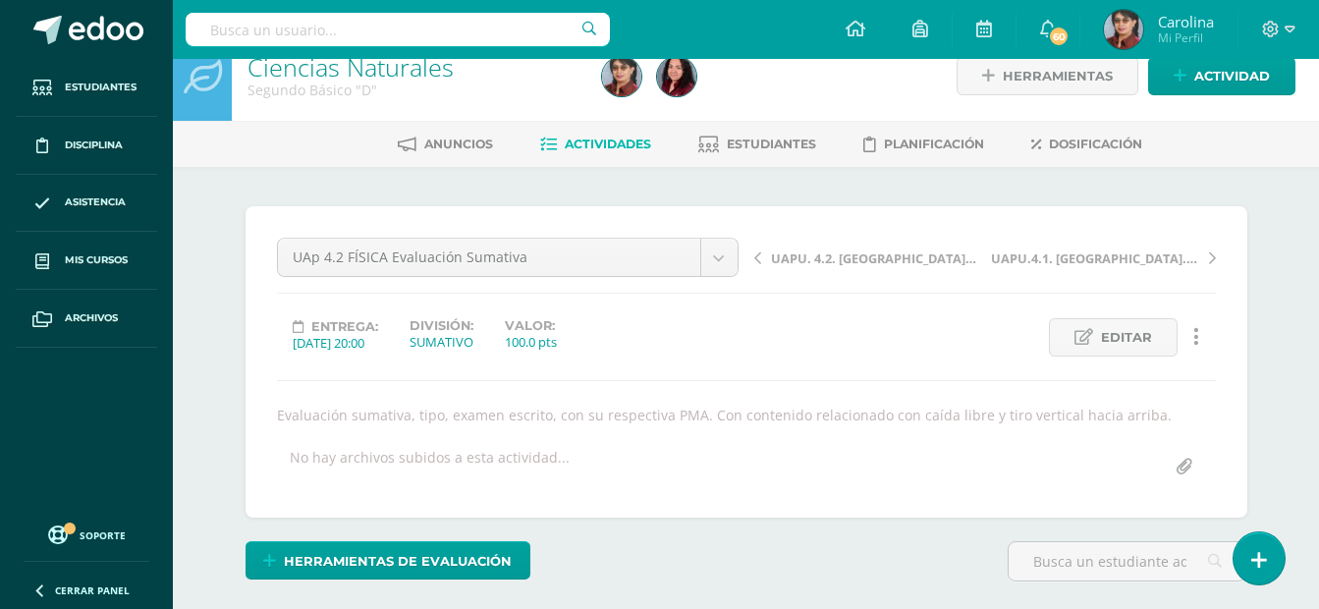
scroll to position [0, 0]
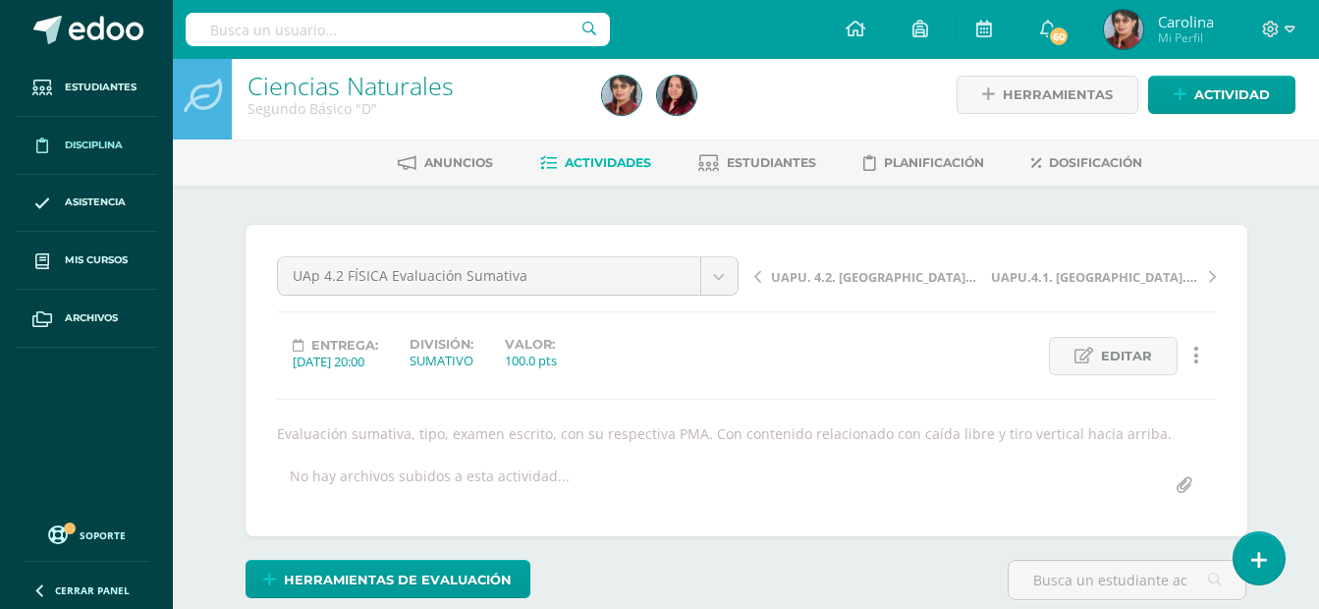
scroll to position [10, 0]
click at [628, 163] on span "Actividades" at bounding box center [608, 161] width 86 height 15
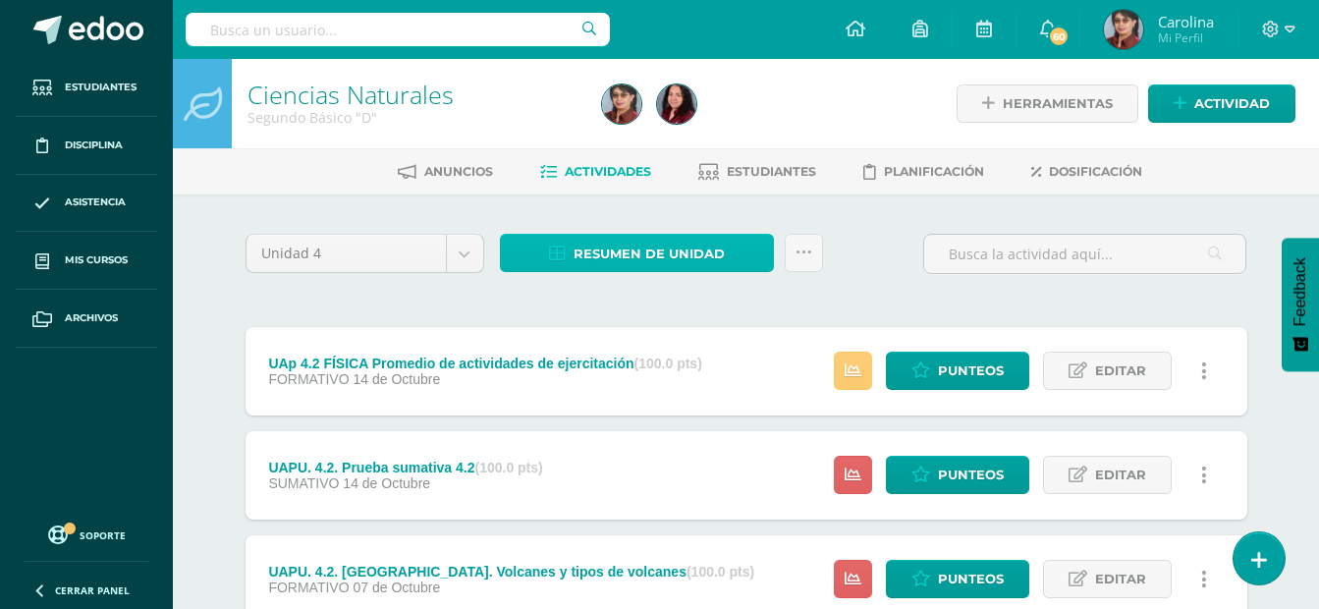
click at [619, 252] on span "Resumen de unidad" at bounding box center [649, 254] width 151 height 36
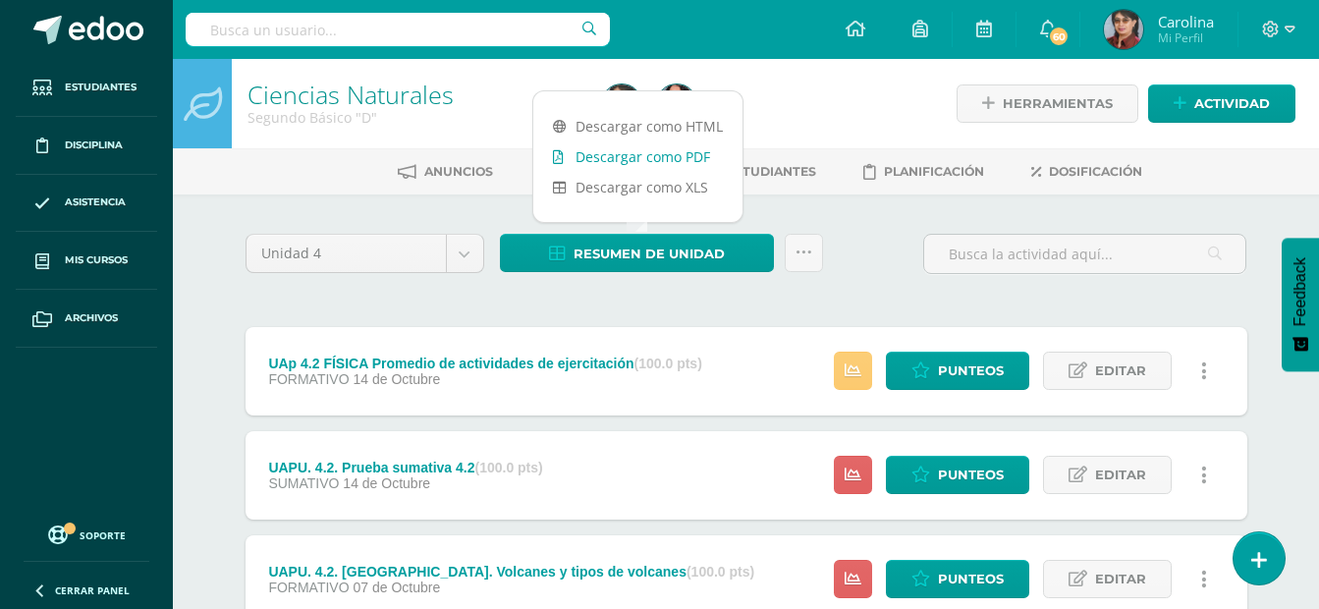
click at [632, 158] on link "Descargar como PDF" at bounding box center [637, 156] width 209 height 30
click at [460, 92] on h1 "Ciencias Naturales" at bounding box center [413, 95] width 331 height 28
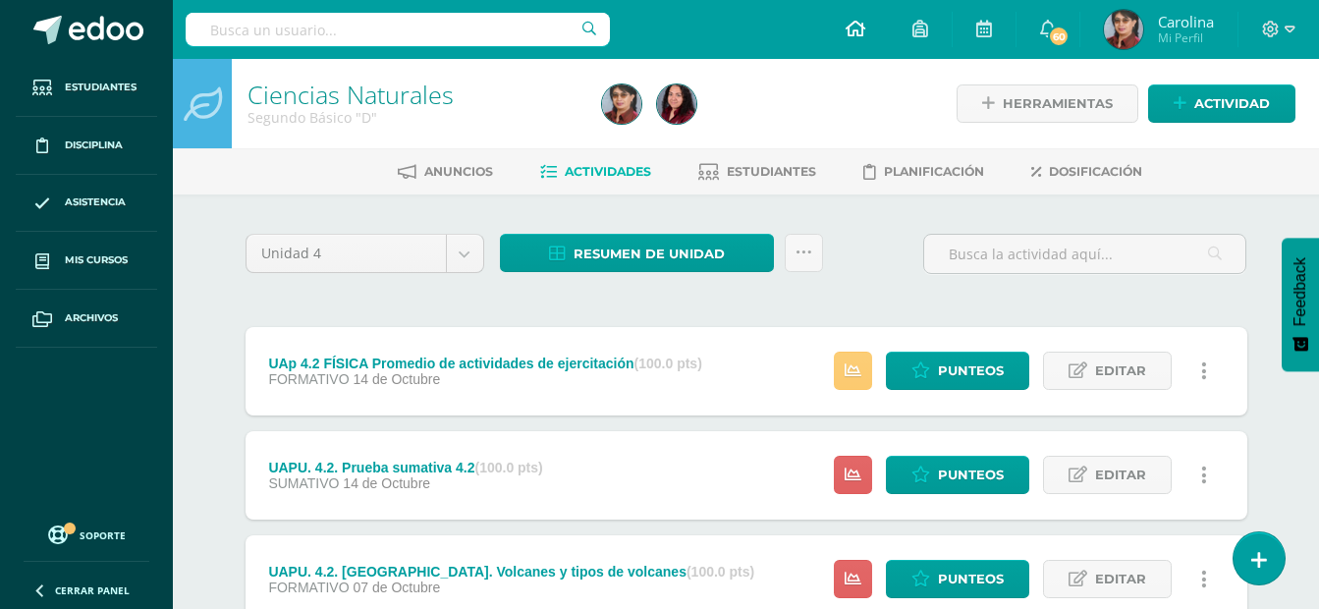
click at [862, 33] on icon at bounding box center [856, 29] width 20 height 18
